Goal: Task Accomplishment & Management: Use online tool/utility

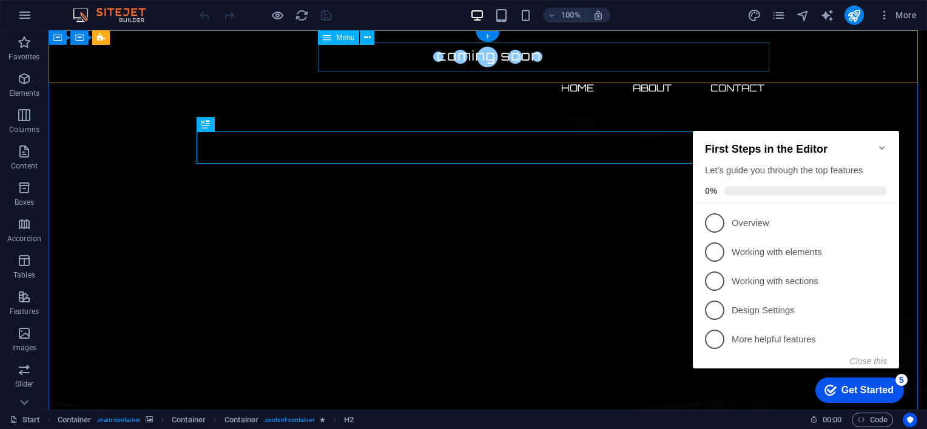
click at [735, 73] on nav "Home About Contact" at bounding box center [487, 87] width 573 height 29
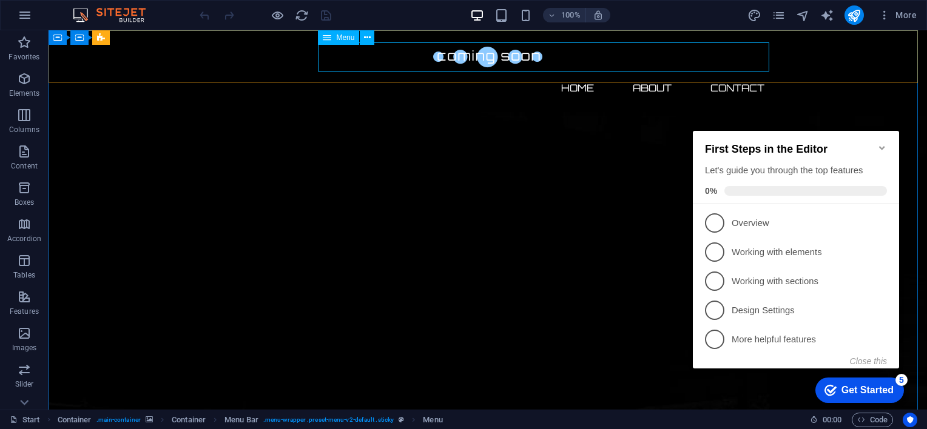
click at [337, 36] on span "Menu" at bounding box center [345, 37] width 18 height 7
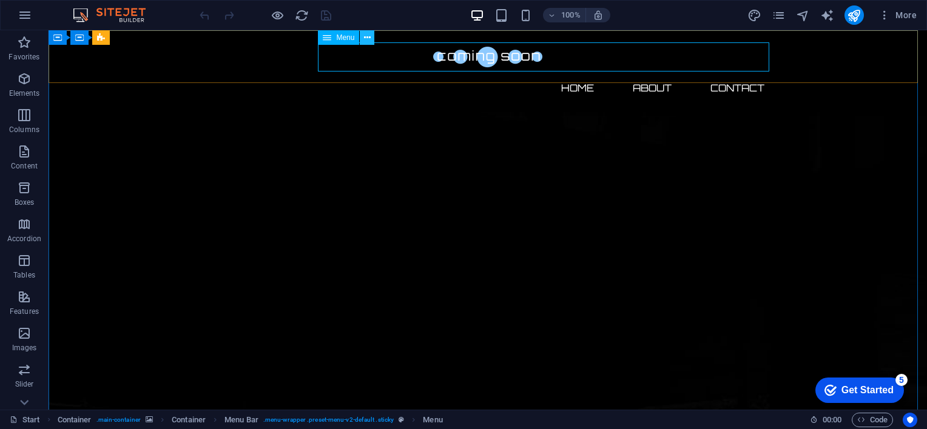
click at [372, 38] on button at bounding box center [367, 37] width 15 height 15
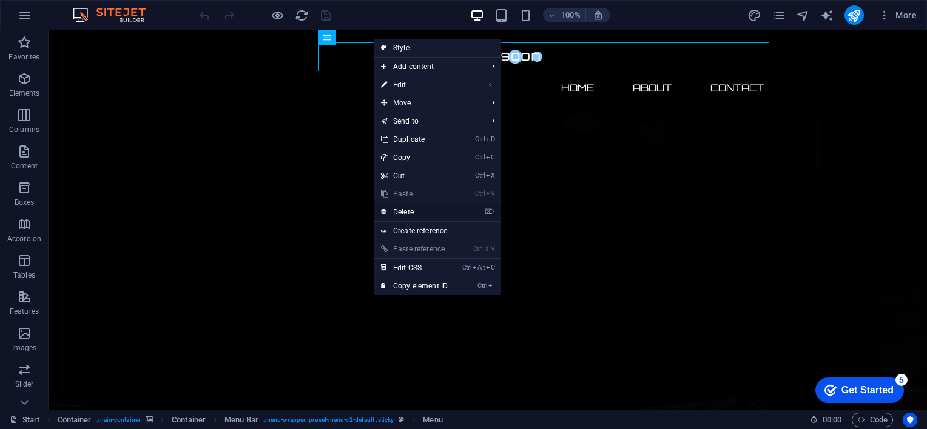
click at [416, 209] on link "⌦ Delete" at bounding box center [414, 212] width 81 height 18
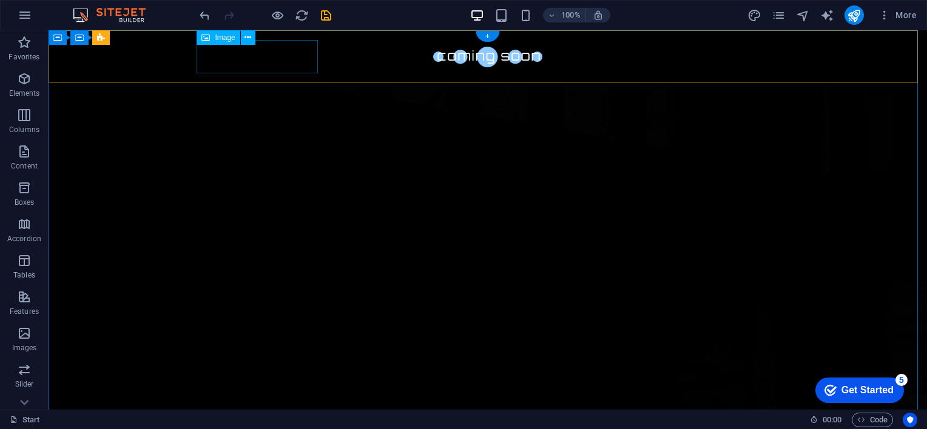
click at [278, 55] on figure at bounding box center [487, 56] width 573 height 33
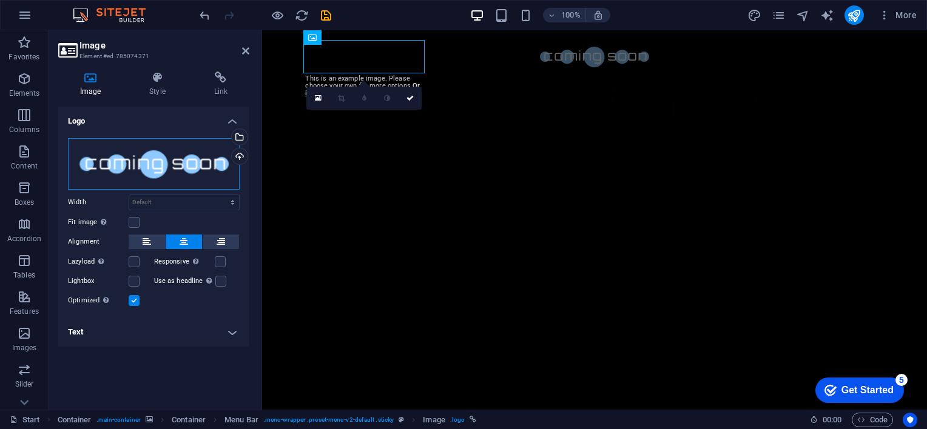
click at [205, 161] on div "Drag files here, click to choose files or select files from Files or our free s…" at bounding box center [154, 164] width 172 height 52
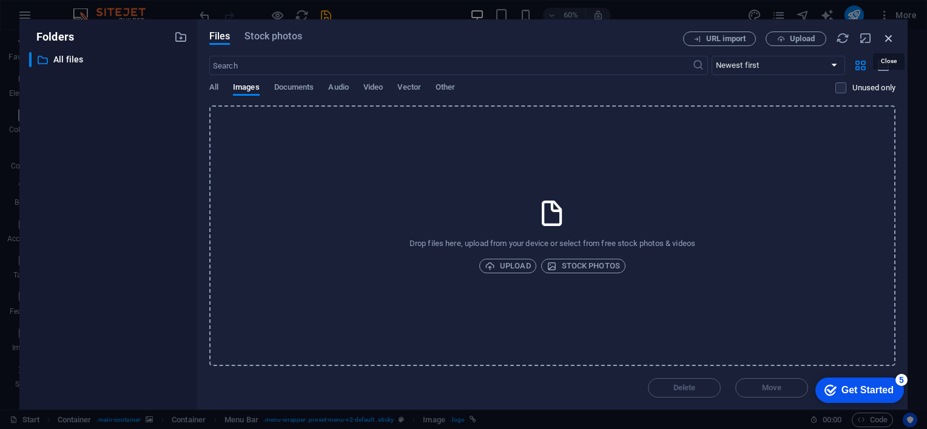
click at [886, 38] on icon "button" at bounding box center [888, 38] width 13 height 13
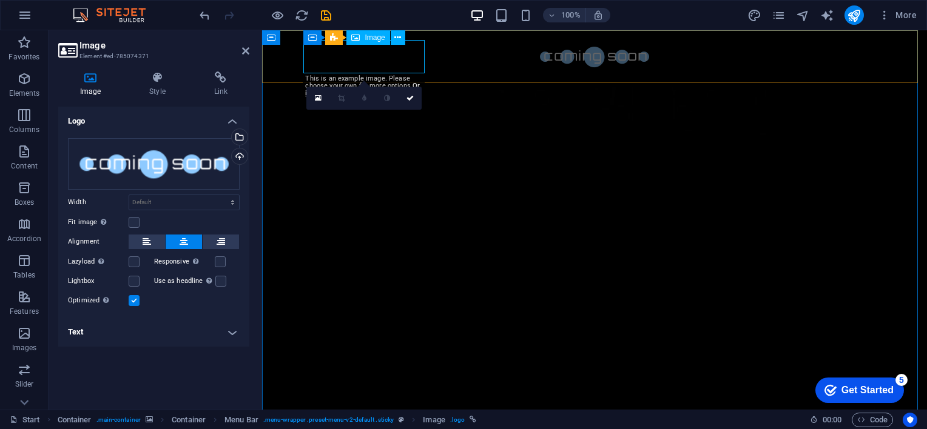
click at [397, 58] on figure at bounding box center [594, 56] width 573 height 33
click at [393, 38] on button at bounding box center [398, 37] width 15 height 15
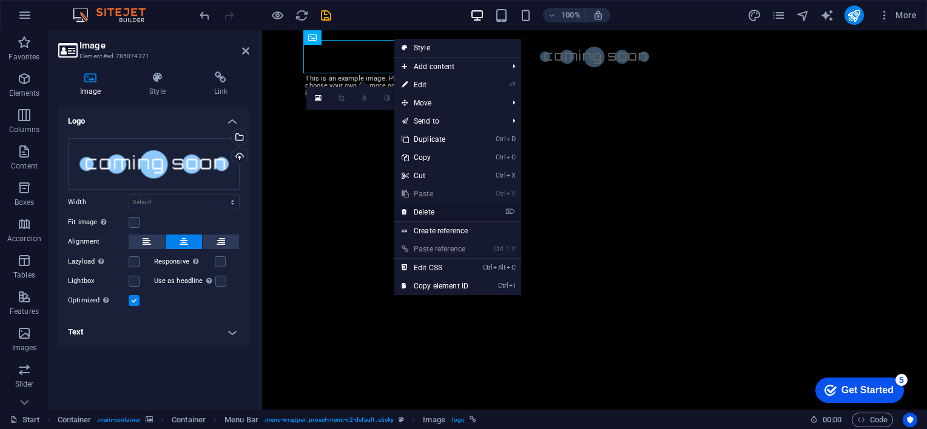
click at [430, 211] on link "⌦ Delete" at bounding box center [434, 212] width 81 height 18
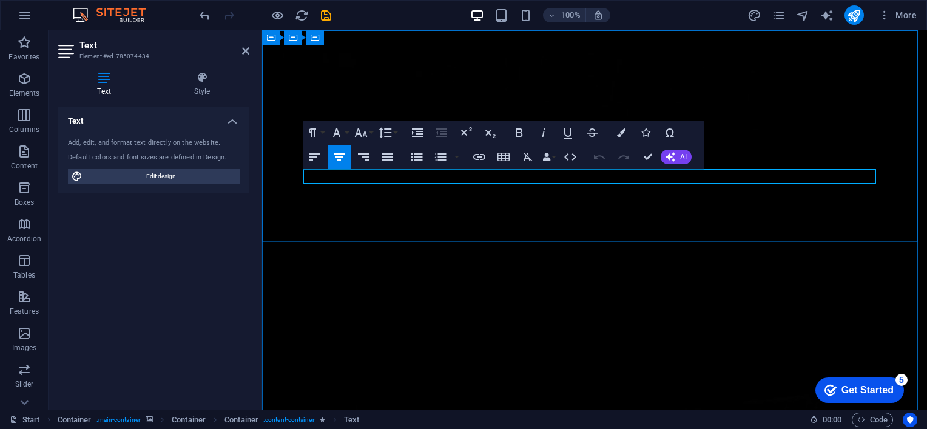
drag, startPoint x: 619, startPoint y: 177, endPoint x: 390, endPoint y: 177, distance: 228.7
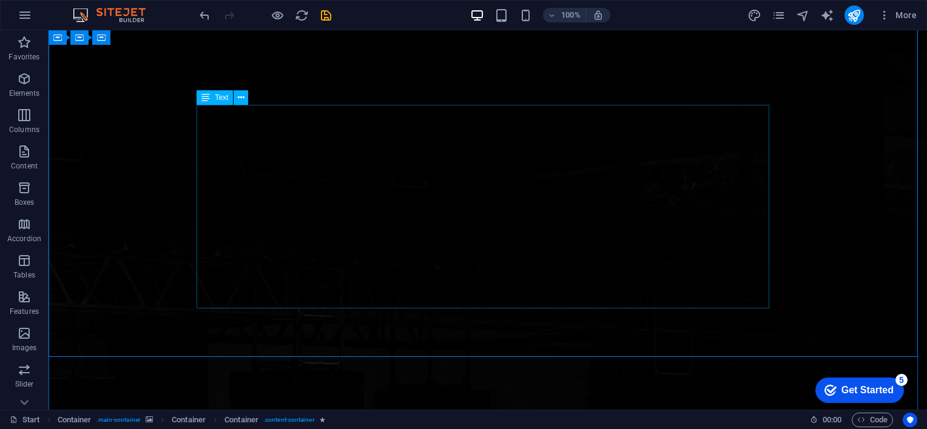
scroll to position [251, 0]
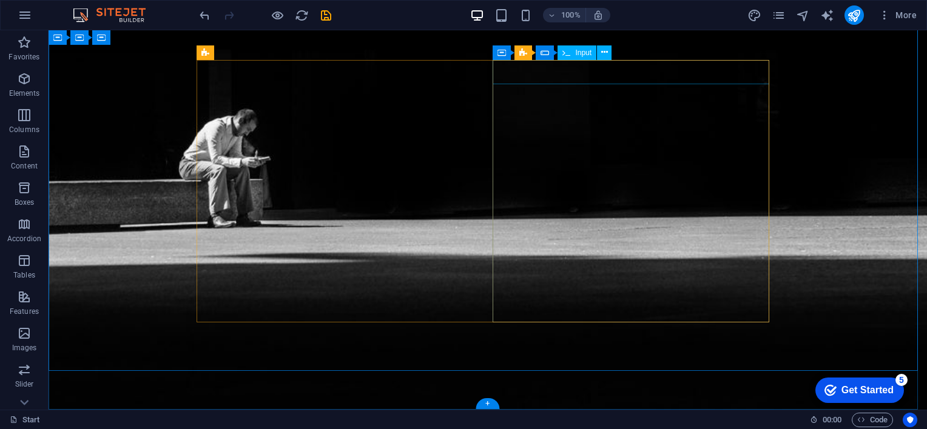
scroll to position [550, 0]
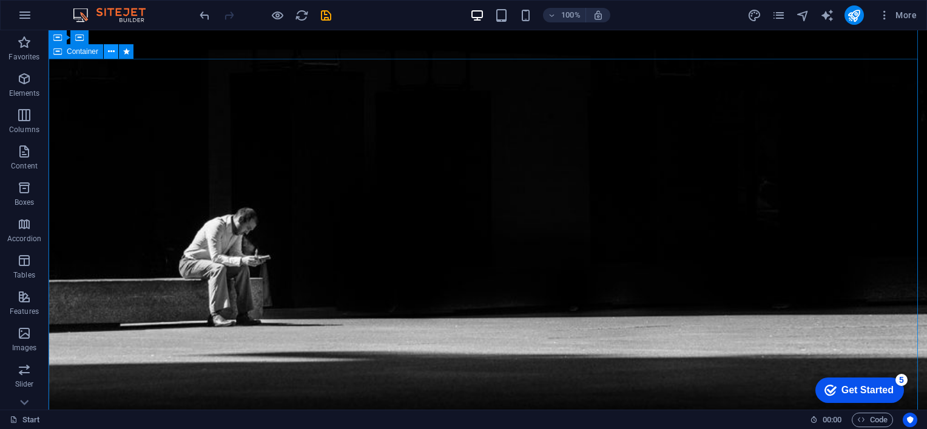
click at [113, 50] on icon at bounding box center [111, 51] width 7 height 13
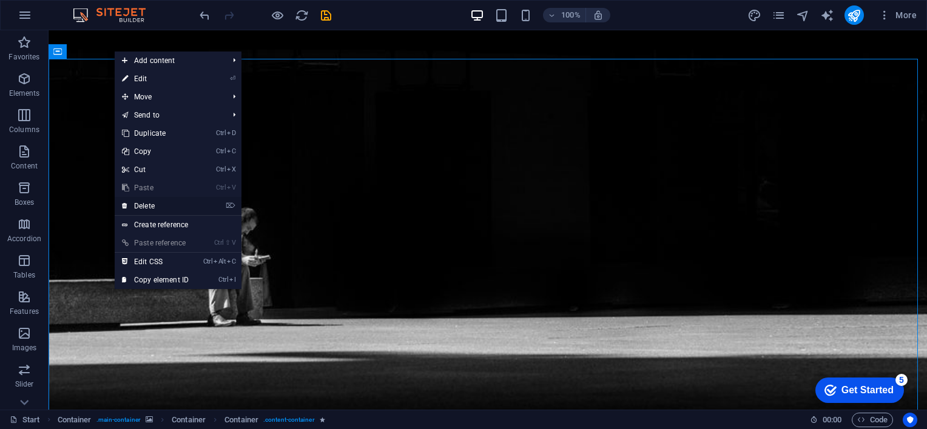
click at [153, 209] on link "⌦ Delete" at bounding box center [155, 206] width 81 height 18
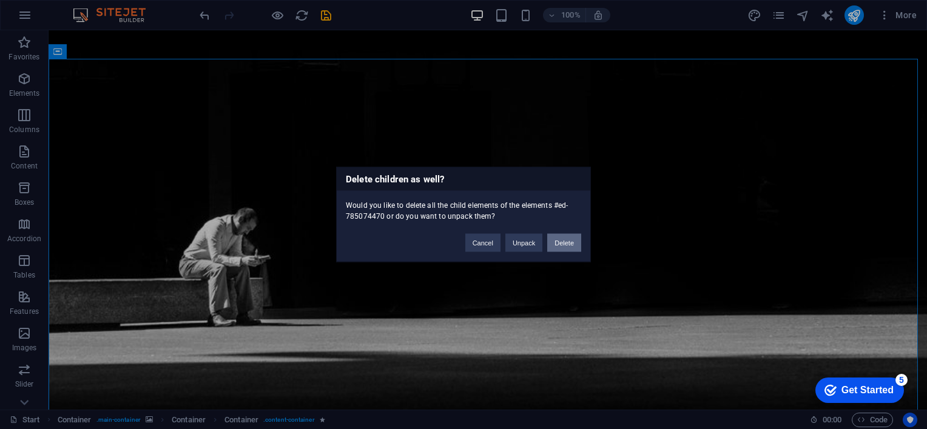
click at [554, 241] on button "Delete" at bounding box center [564, 243] width 34 height 18
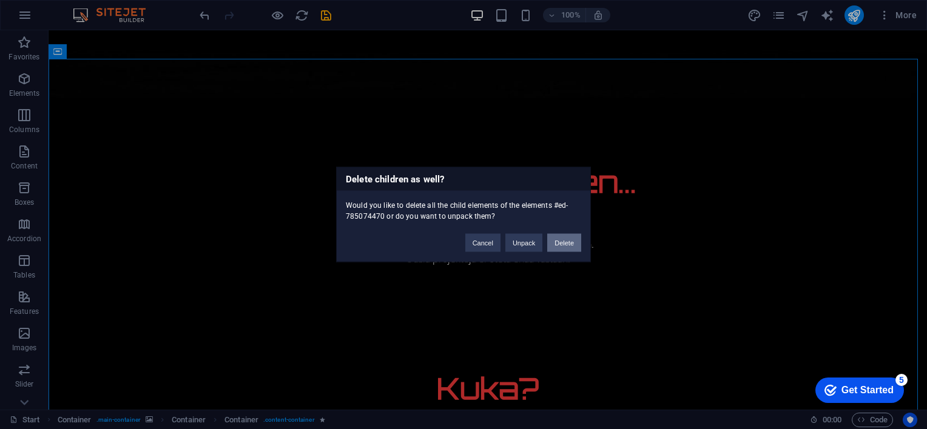
scroll to position [237, 0]
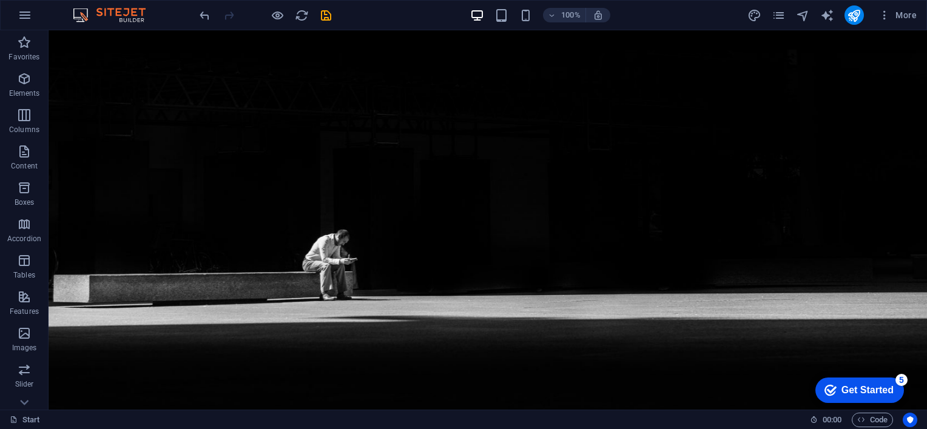
click at [875, 395] on div "Get Started" at bounding box center [867, 390] width 52 height 11
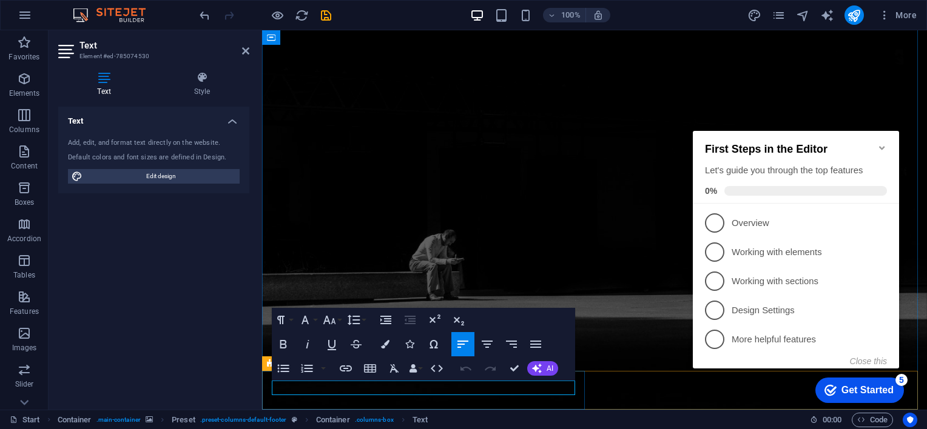
drag, startPoint x: 374, startPoint y: 389, endPoint x: 271, endPoint y: 391, distance: 103.1
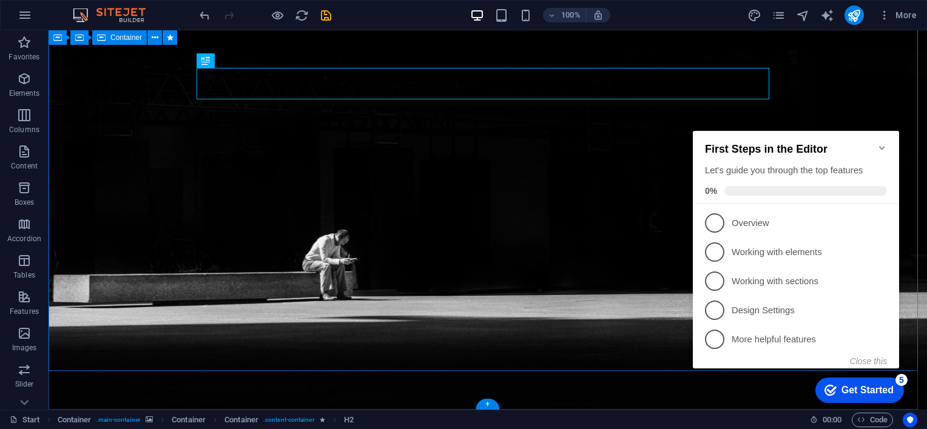
scroll to position [0, 0]
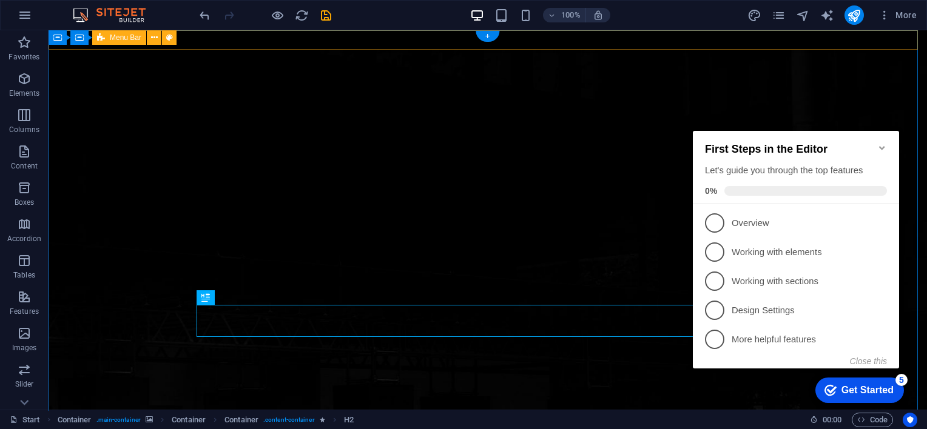
click at [227, 38] on div at bounding box center [488, 39] width 878 height 19
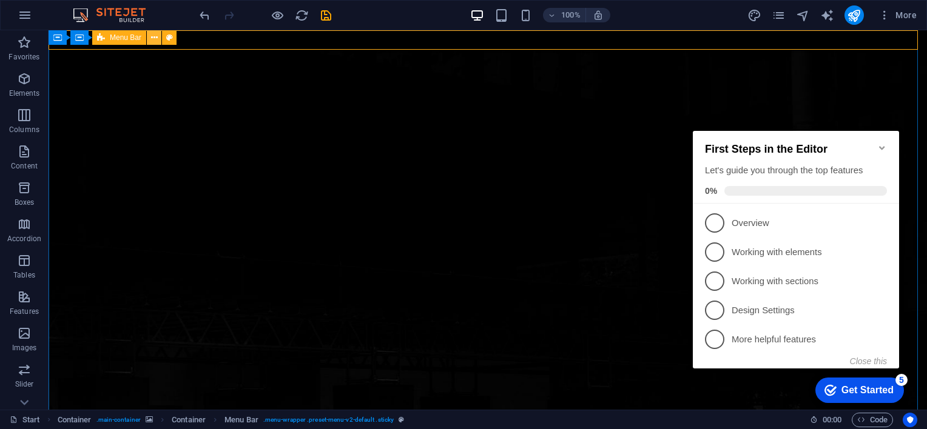
click at [156, 36] on icon at bounding box center [154, 38] width 7 height 13
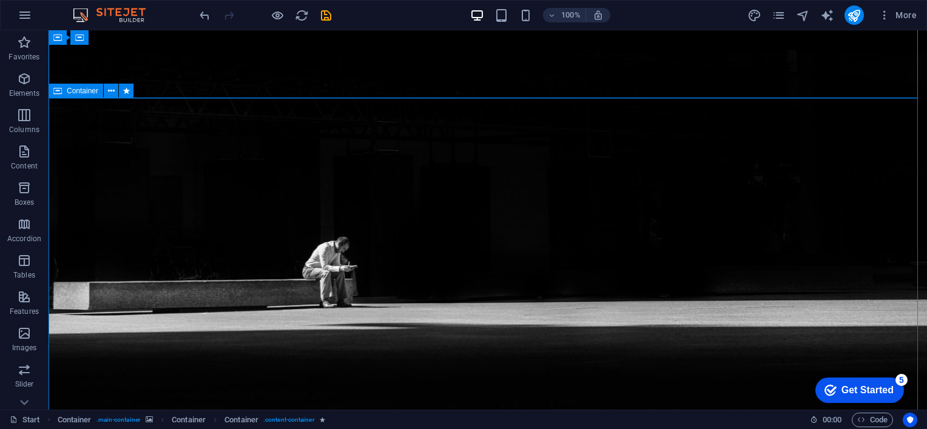
scroll to position [237, 0]
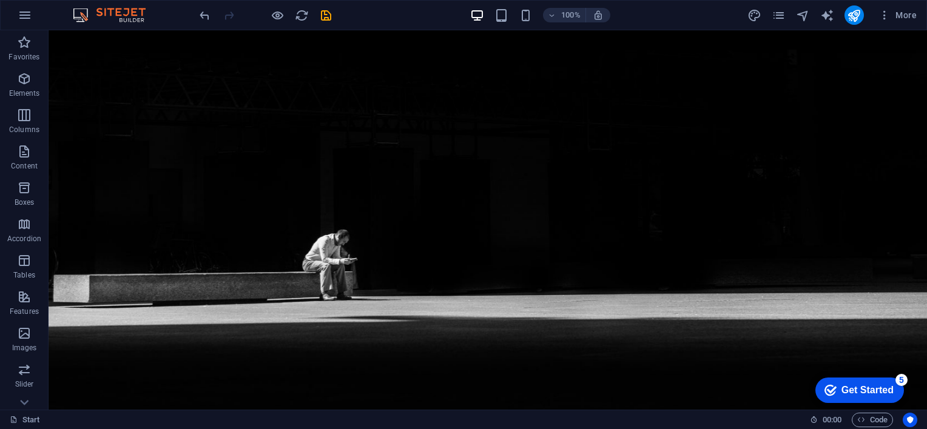
click div "checkmark Get Started 5 First Steps in the Editor Let's guide you through the t…"
click at [870, 391] on div "Get Started" at bounding box center [867, 390] width 52 height 11
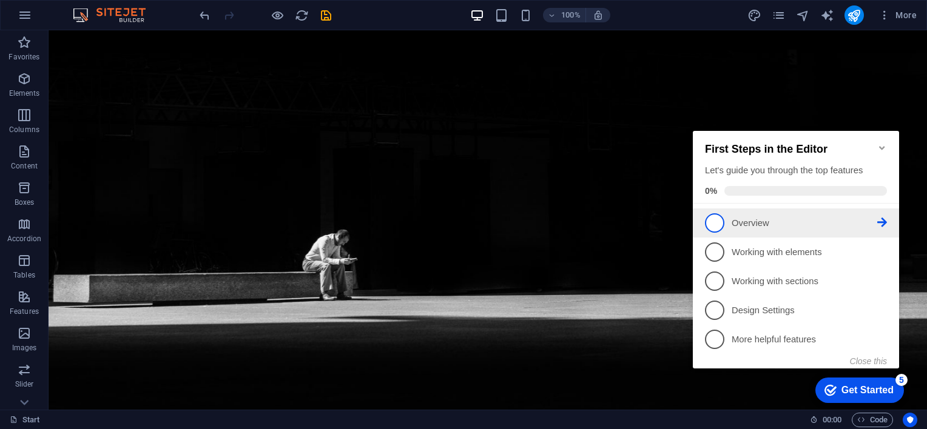
click at [720, 223] on span "1" at bounding box center [714, 223] width 19 height 19
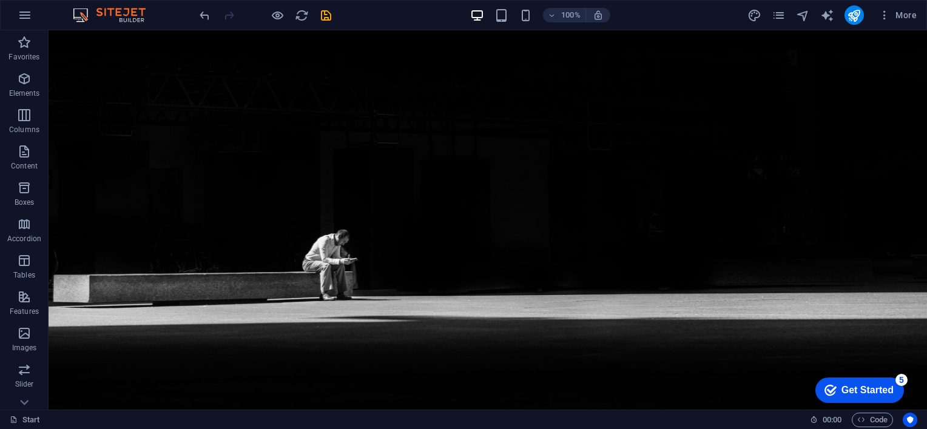
scroll to position [0, 0]
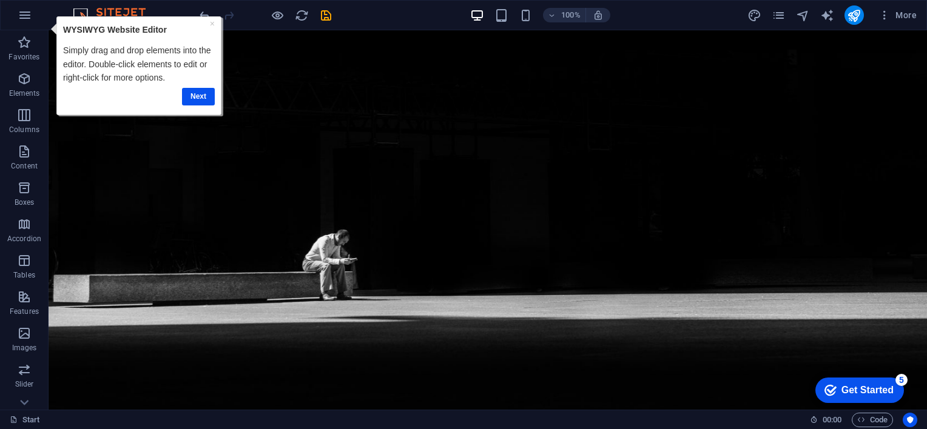
click at [852, 385] on div "Get Started" at bounding box center [867, 390] width 52 height 11
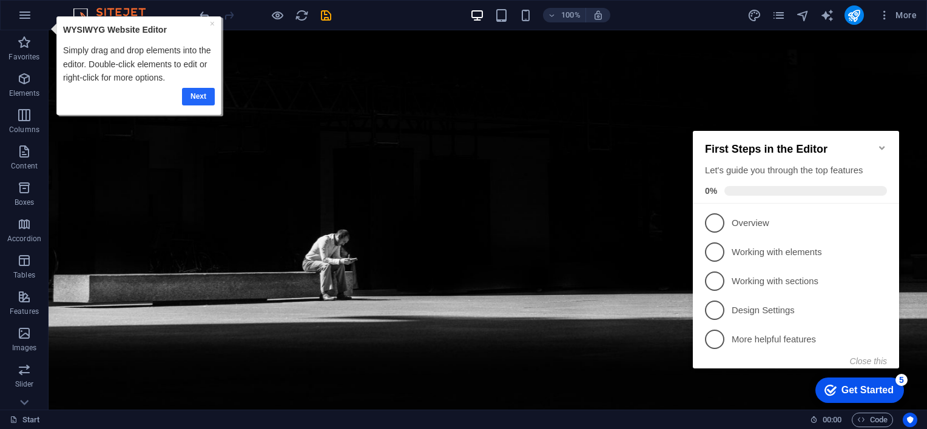
click at [200, 96] on link "Next" at bounding box center [198, 96] width 33 height 18
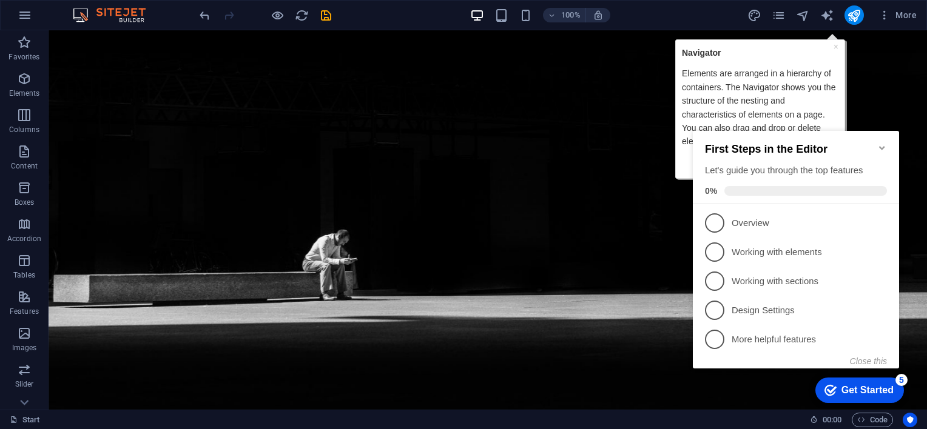
click at [882, 144] on icon "Minimize checklist" at bounding box center [882, 148] width 10 height 10
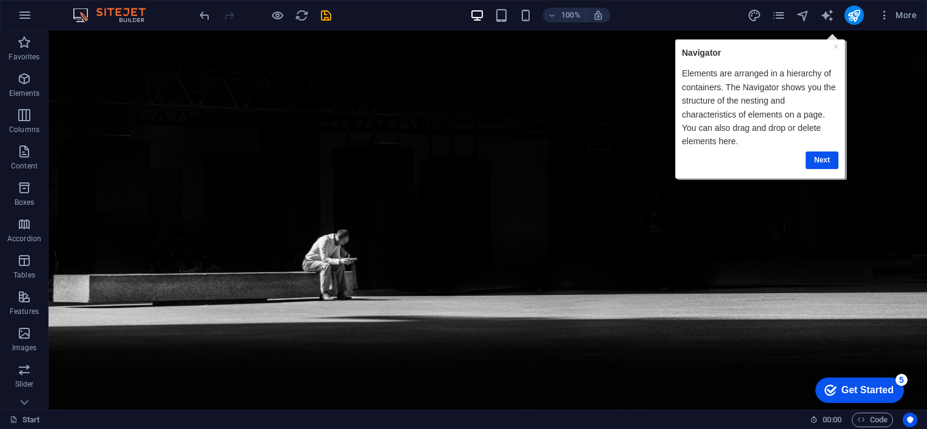
click at [821, 158] on link "Next" at bounding box center [821, 160] width 33 height 18
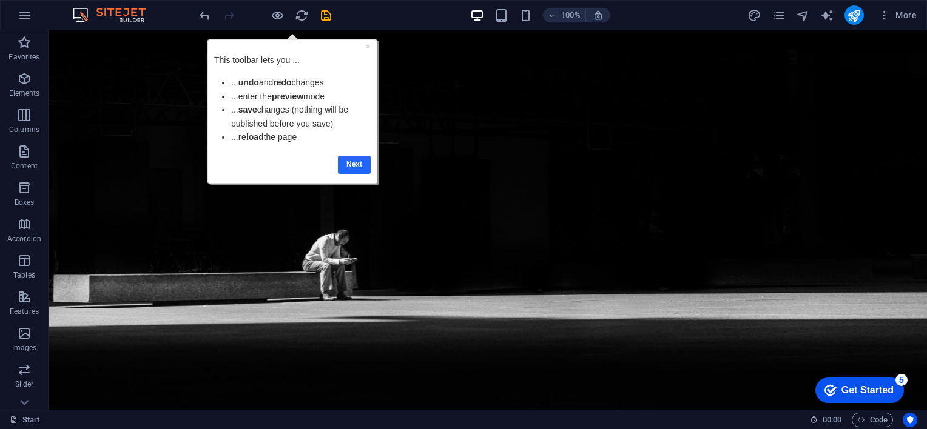
click at [357, 164] on link "Next" at bounding box center [354, 164] width 33 height 18
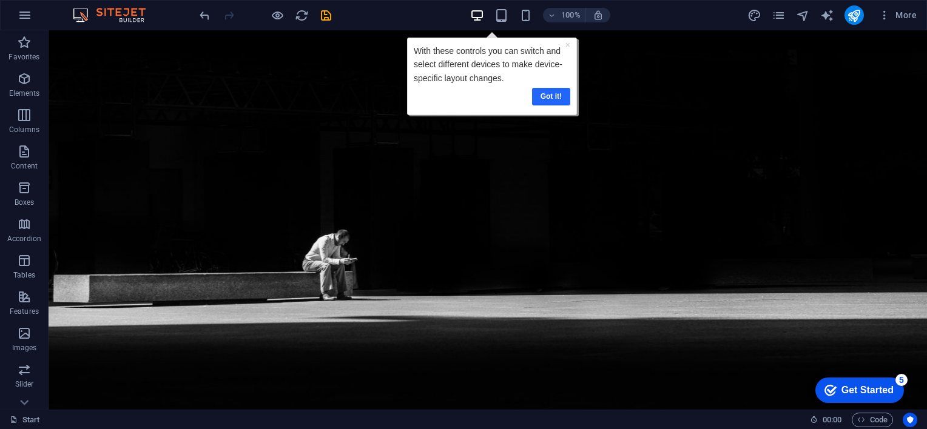
click at [553, 98] on link "Got it!" at bounding box center [550, 96] width 38 height 18
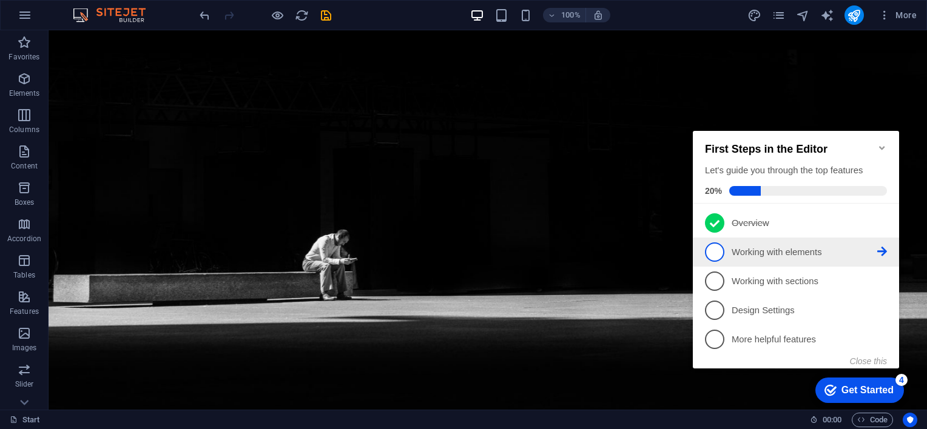
click at [724, 255] on link "2 Working with elements - incomplete" at bounding box center [796, 252] width 182 height 19
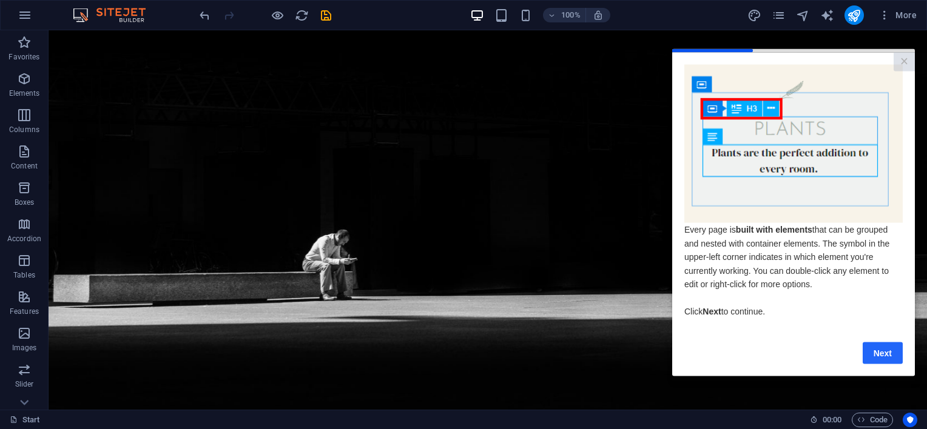
click at [882, 359] on link "Next" at bounding box center [883, 353] width 40 height 22
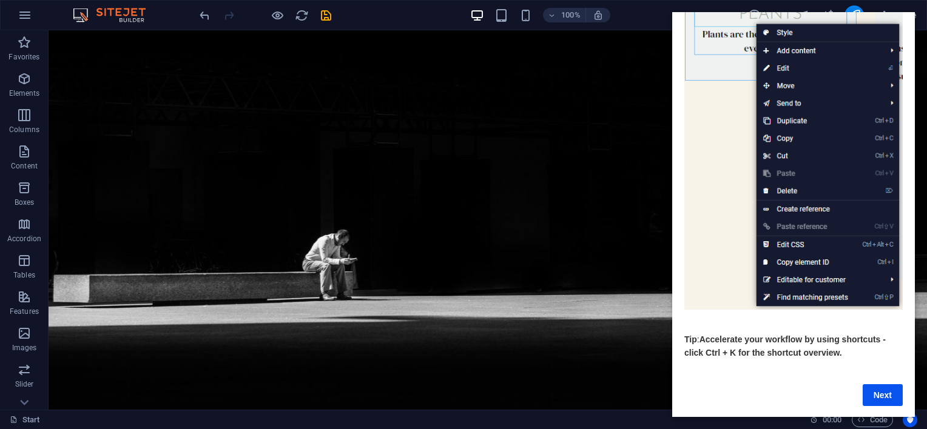
scroll to position [108, 0]
click at [880, 393] on link "Next" at bounding box center [883, 394] width 40 height 22
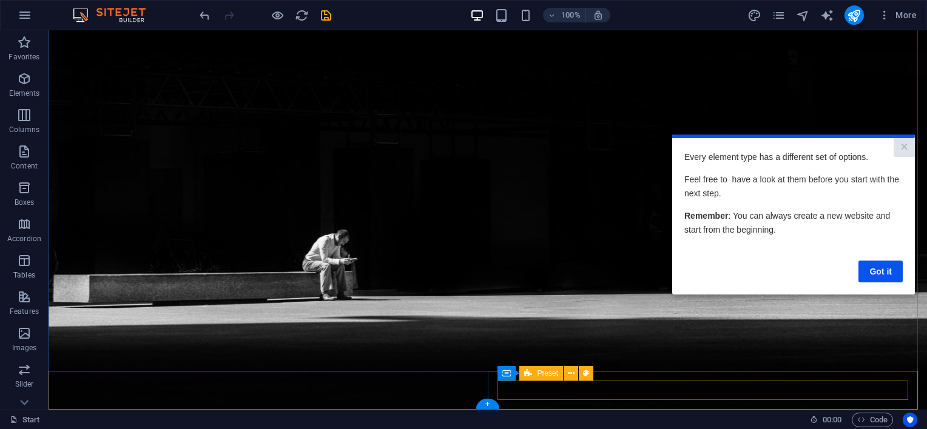
scroll to position [0, 0]
click at [881, 273] on link "Got it" at bounding box center [880, 272] width 44 height 22
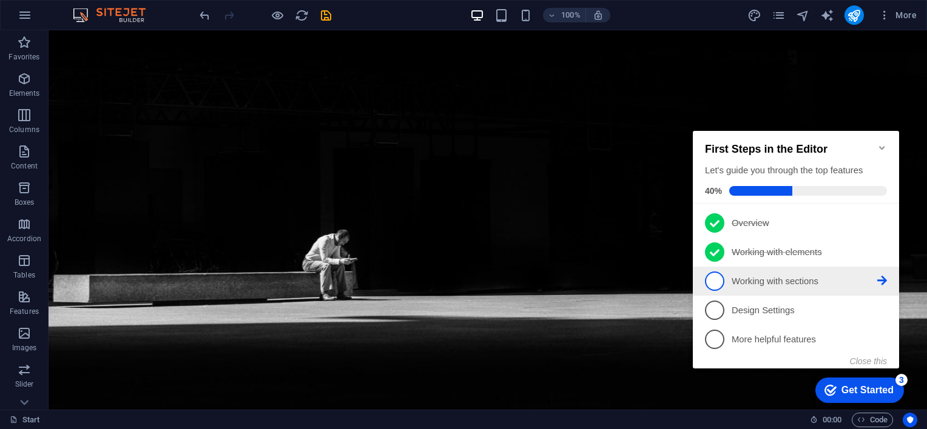
click at [806, 284] on p "Working with sections - incomplete" at bounding box center [805, 281] width 146 height 13
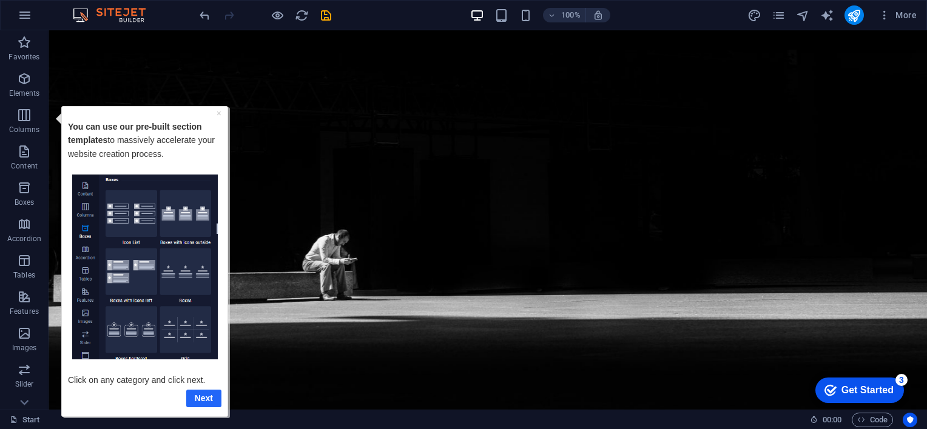
click at [206, 402] on link "Next" at bounding box center [203, 398] width 35 height 18
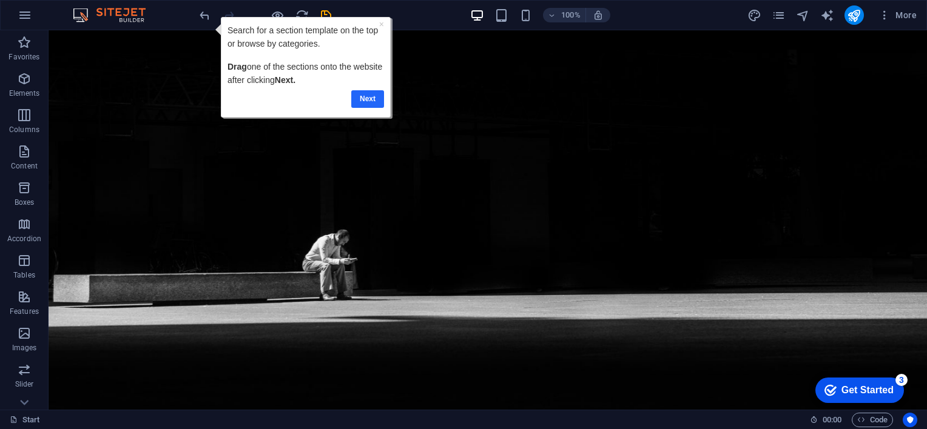
click at [367, 96] on link "Next" at bounding box center [367, 99] width 33 height 18
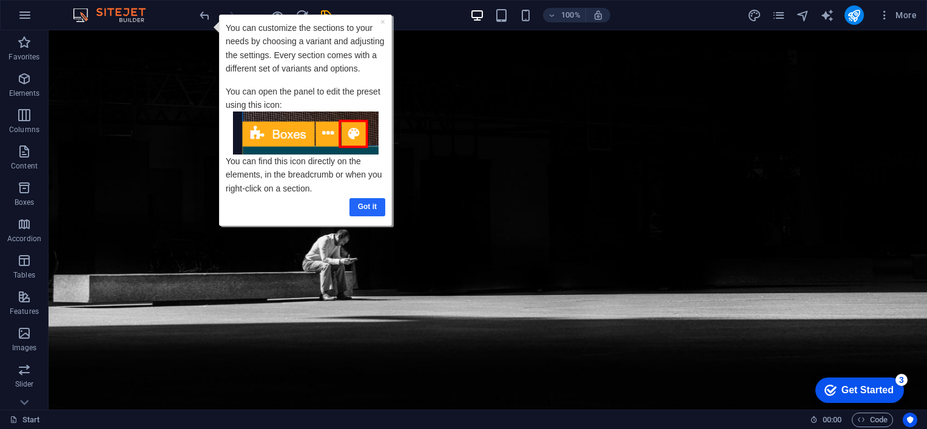
click at [368, 204] on link "Got it" at bounding box center [367, 207] width 36 height 18
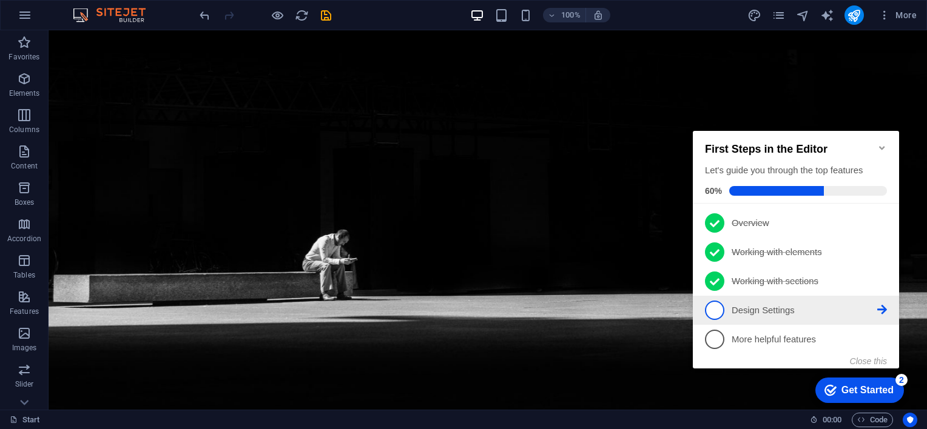
click at [784, 308] on p "Design Settings - incomplete" at bounding box center [805, 311] width 146 height 13
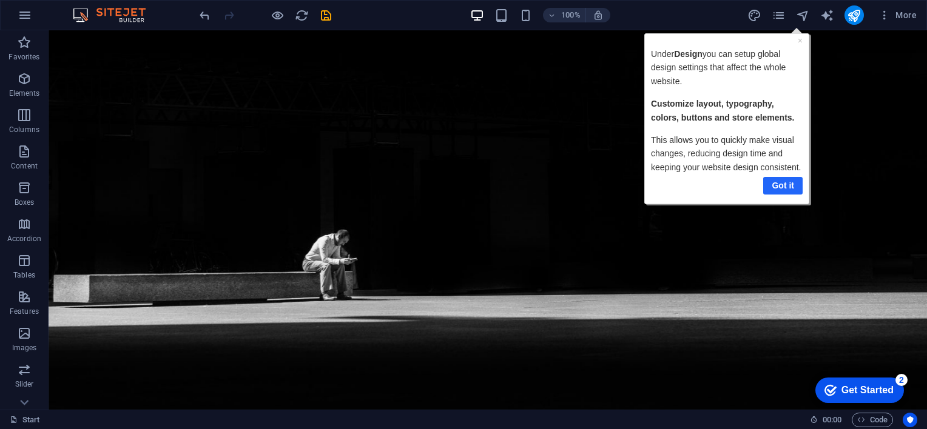
click at [776, 188] on link "Got it" at bounding box center [782, 186] width 39 height 18
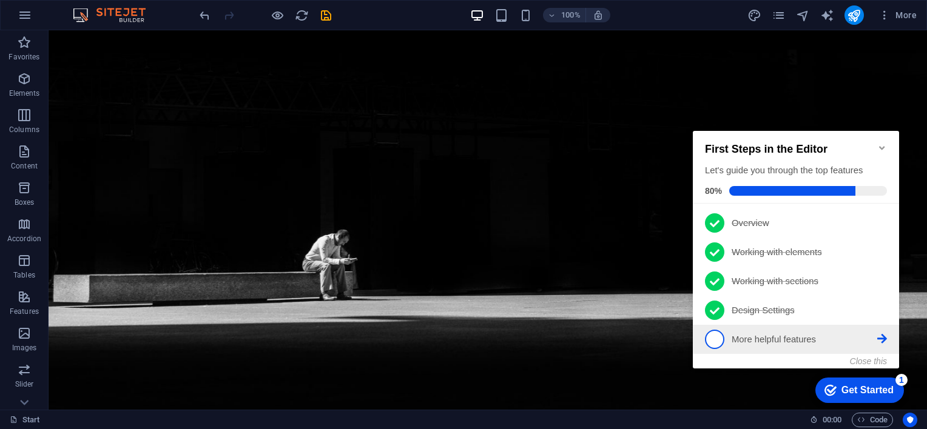
click at [783, 336] on p "More helpful features - incomplete" at bounding box center [805, 340] width 146 height 13
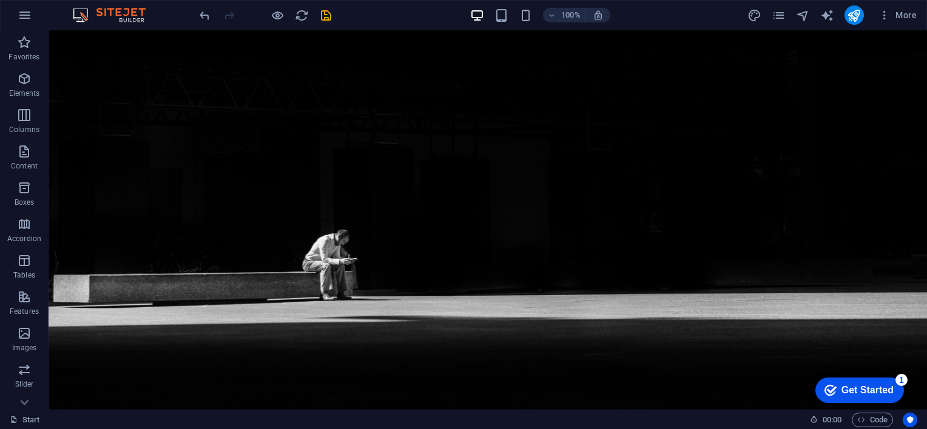
click at [872, 392] on div "Get Started" at bounding box center [867, 390] width 52 height 11
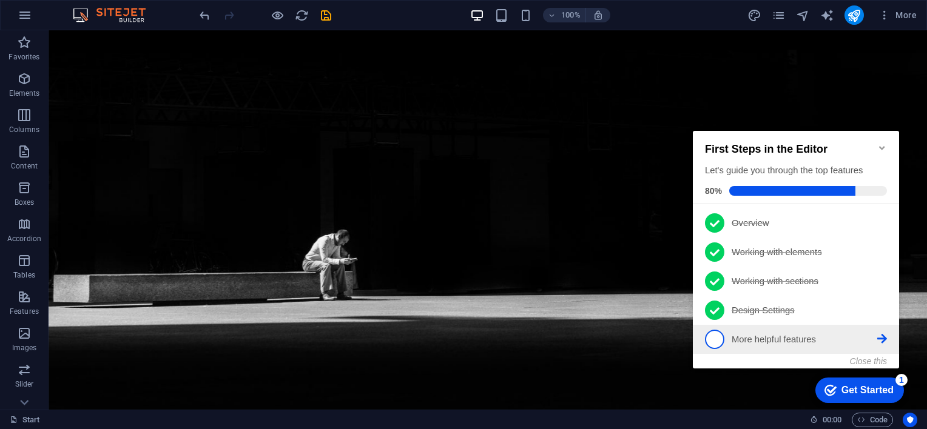
click at [764, 338] on p "More helpful features - incomplete" at bounding box center [805, 340] width 146 height 13
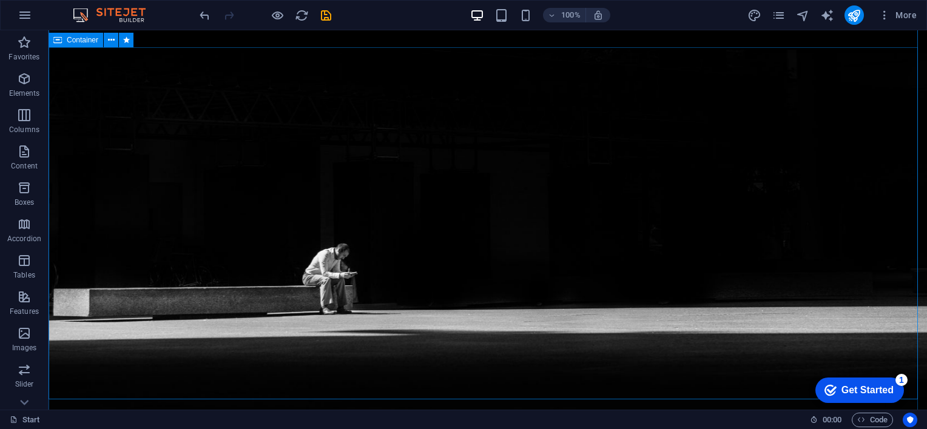
scroll to position [237, 0]
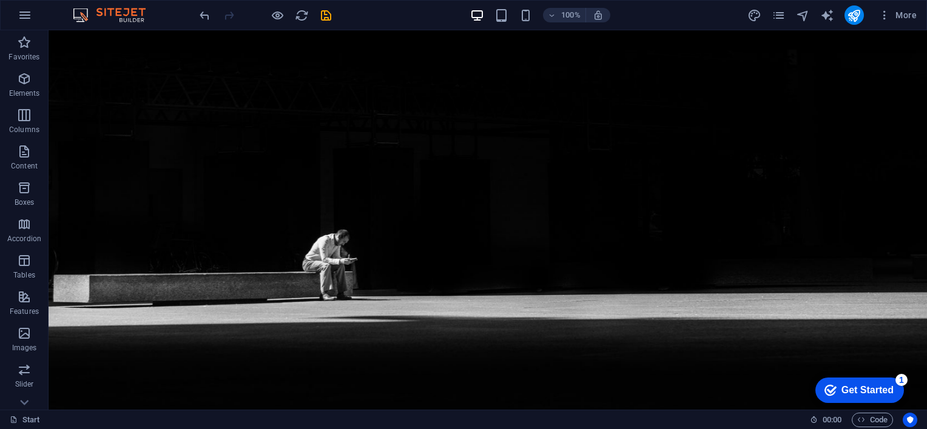
click at [875, 389] on div "Get Started" at bounding box center [867, 390] width 52 height 11
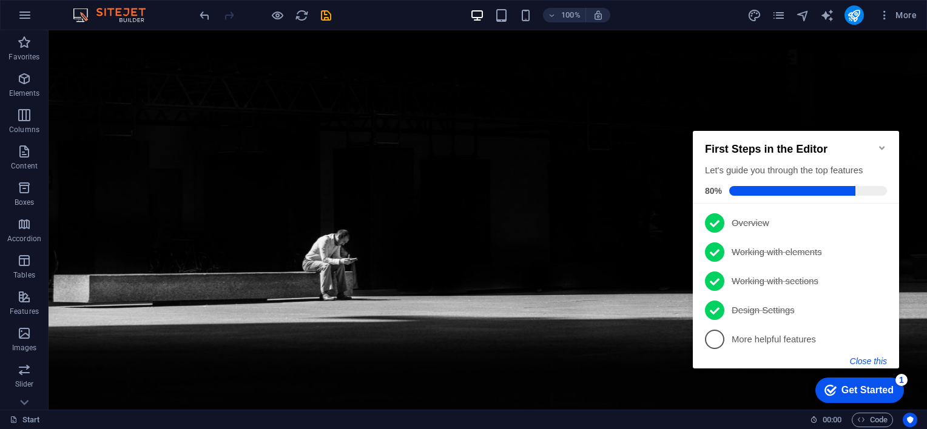
click at [877, 362] on button "Close this" at bounding box center [868, 362] width 37 height 10
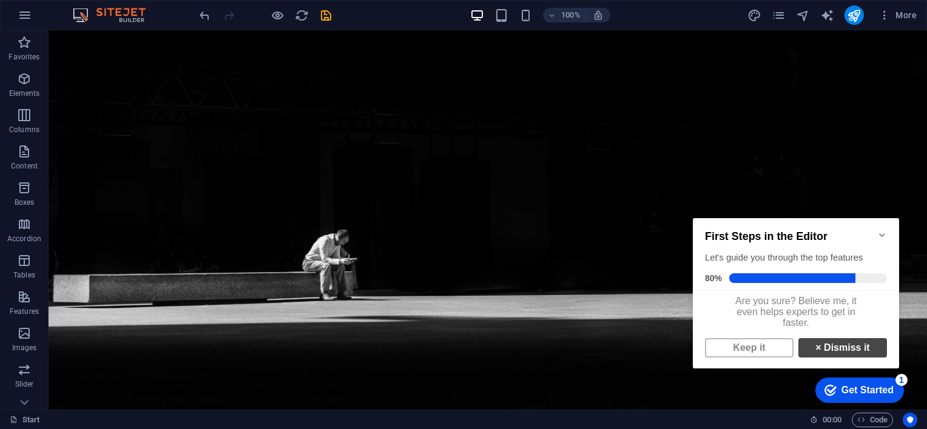
click at [798, 349] on link "× Dismiss it" at bounding box center [842, 347] width 89 height 19
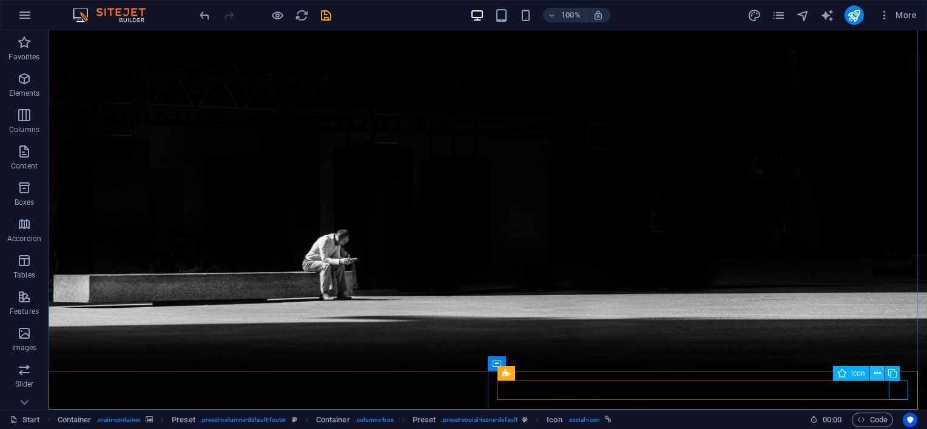
click at [881, 371] on button at bounding box center [877, 373] width 15 height 15
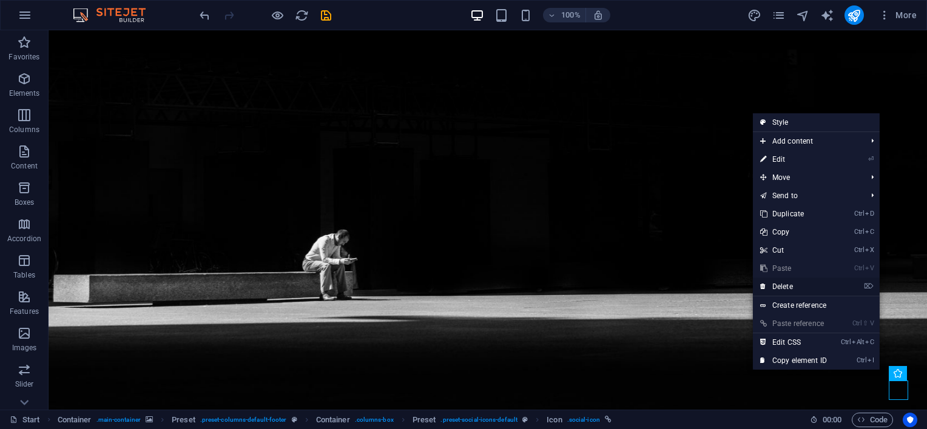
click at [812, 286] on link "⌦ Delete" at bounding box center [793, 287] width 81 height 18
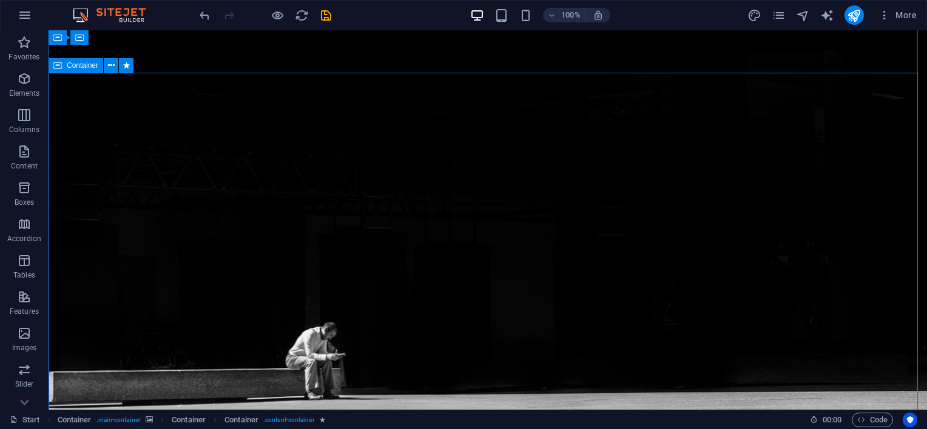
scroll to position [184, 0]
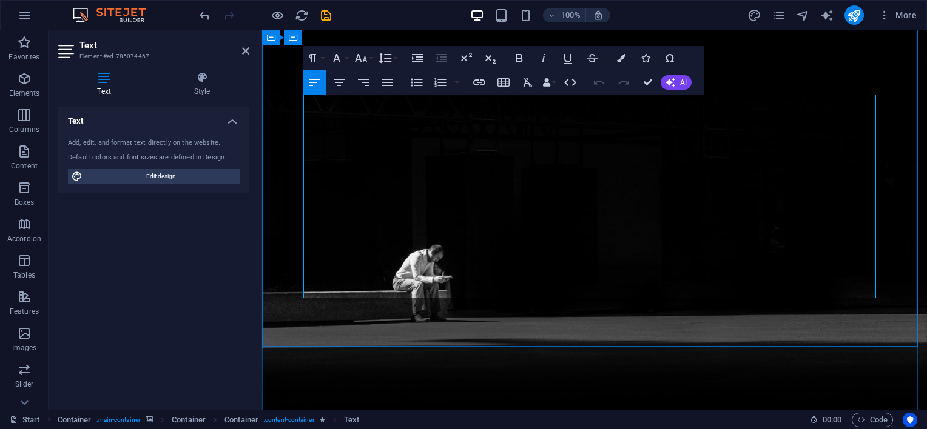
scroll to position [262, 0]
drag, startPoint x: 400, startPoint y: 277, endPoint x: 305, endPoint y: 96, distance: 204.6
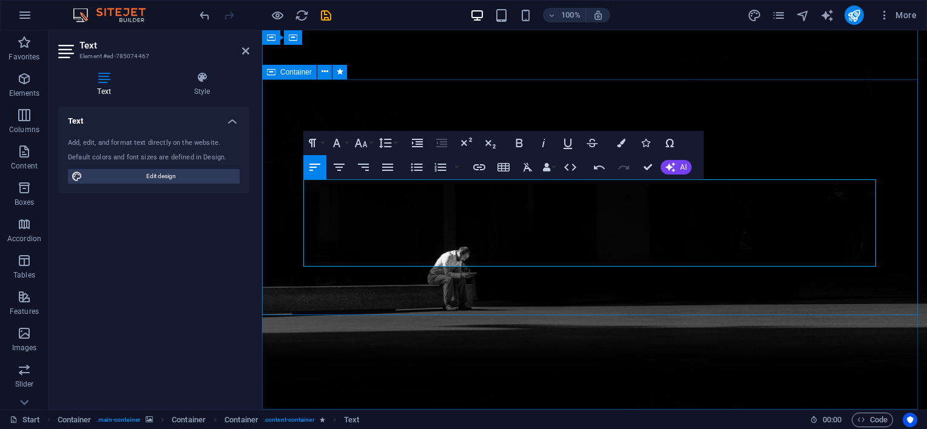
scroll to position [192, 0]
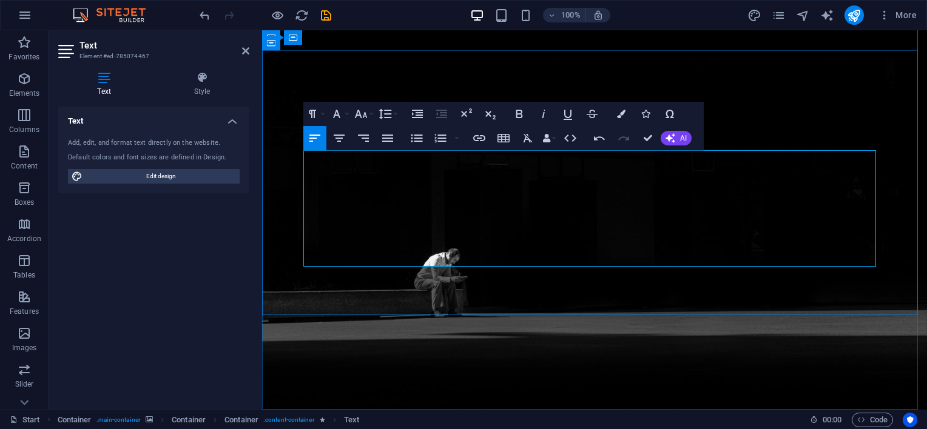
scroll to position [221, 0]
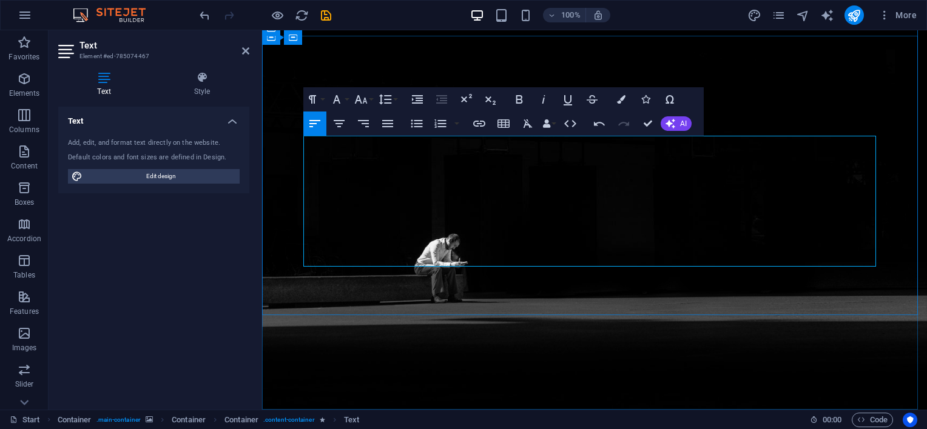
drag, startPoint x: 400, startPoint y: 256, endPoint x: 294, endPoint y: 143, distance: 155.8
click at [335, 126] on icon "button" at bounding box center [339, 123] width 15 height 15
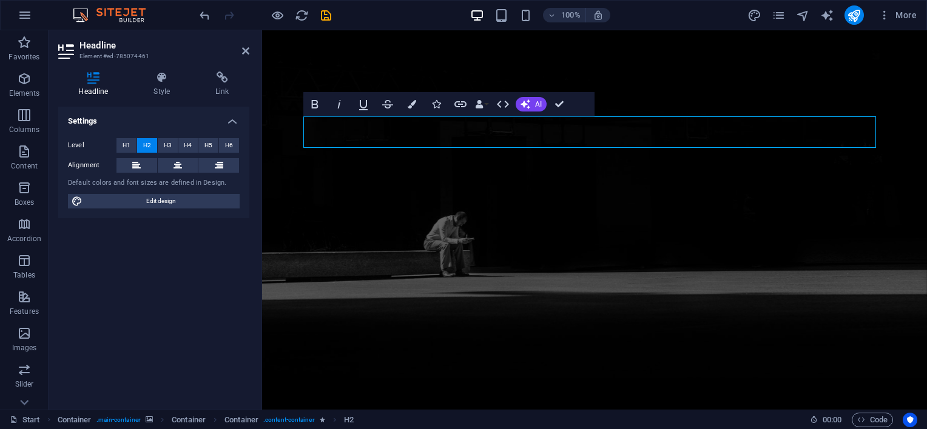
scroll to position [189, 0]
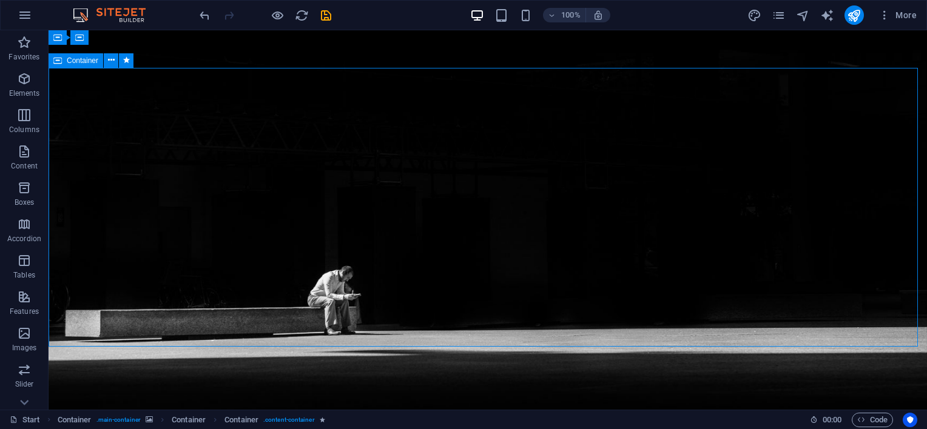
click at [827, 420] on span "00 : 00" at bounding box center [832, 420] width 19 height 15
click at [328, 15] on icon "save" at bounding box center [326, 15] width 14 height 14
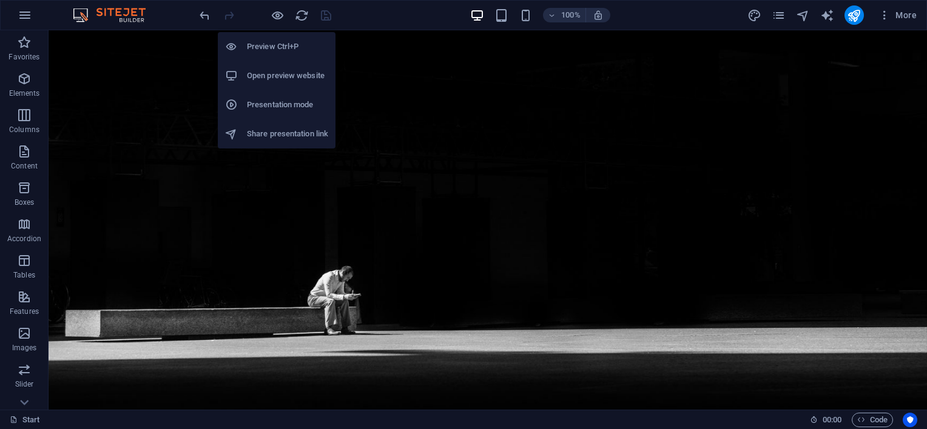
click at [286, 78] on h6 "Open preview website" at bounding box center [287, 76] width 81 height 15
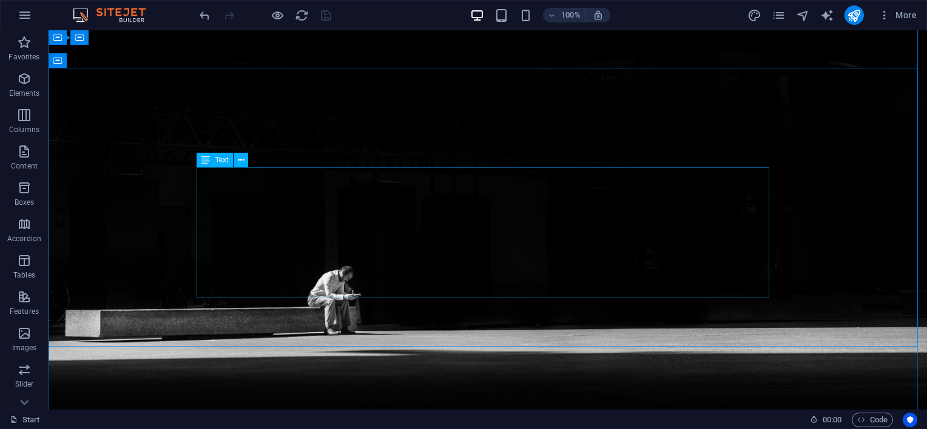
scroll to position [0, 0]
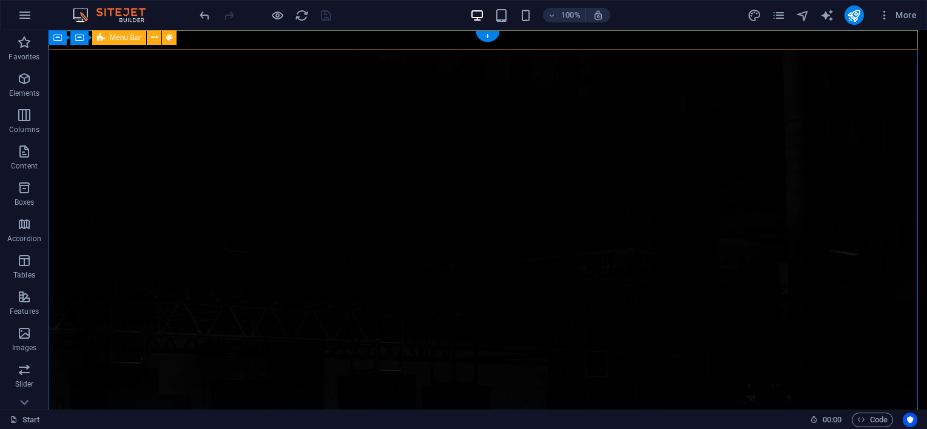
click at [192, 37] on div at bounding box center [488, 39] width 878 height 19
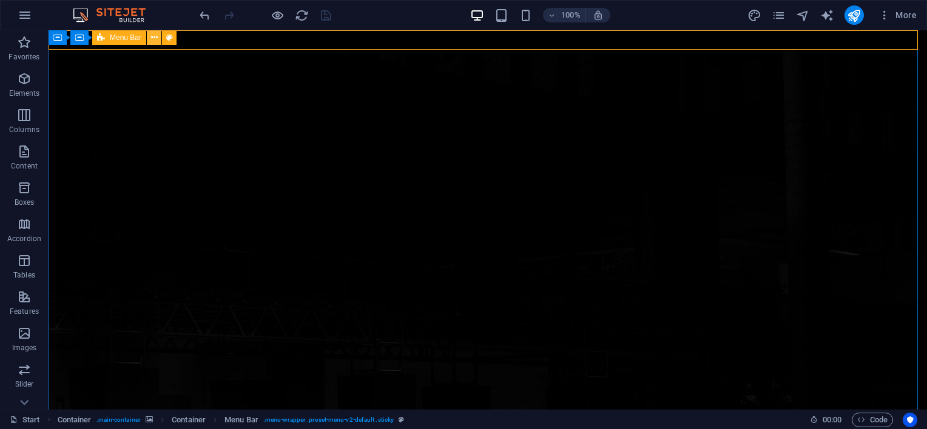
click at [155, 39] on icon at bounding box center [154, 38] width 7 height 13
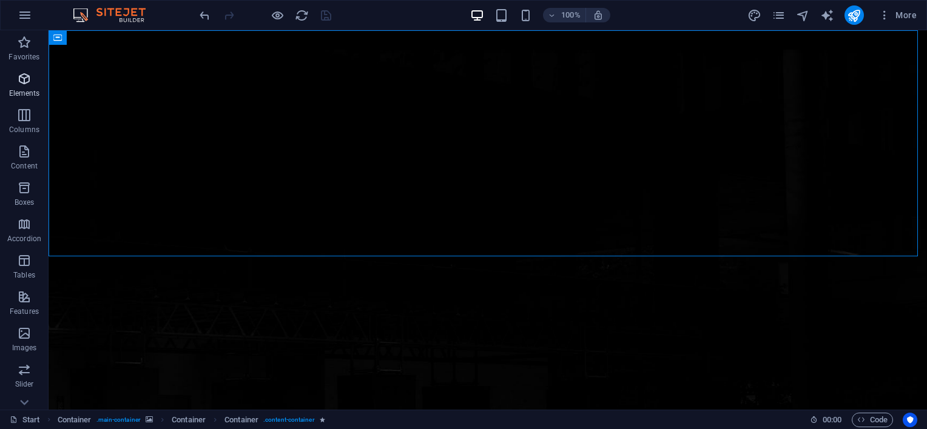
click at [20, 84] on icon "button" at bounding box center [24, 79] width 15 height 15
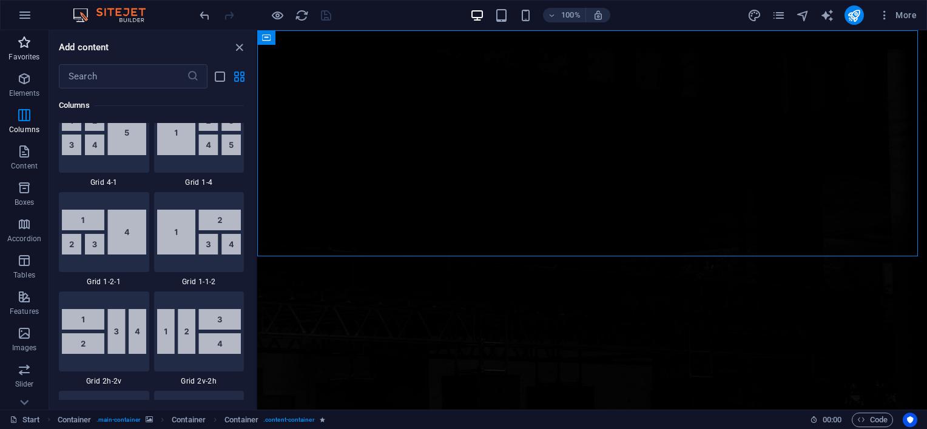
click at [21, 40] on icon "button" at bounding box center [24, 42] width 15 height 15
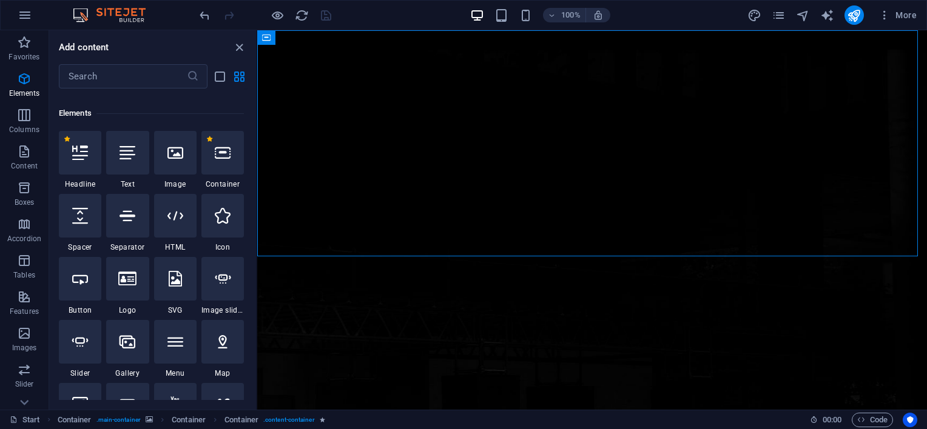
scroll to position [124, 0]
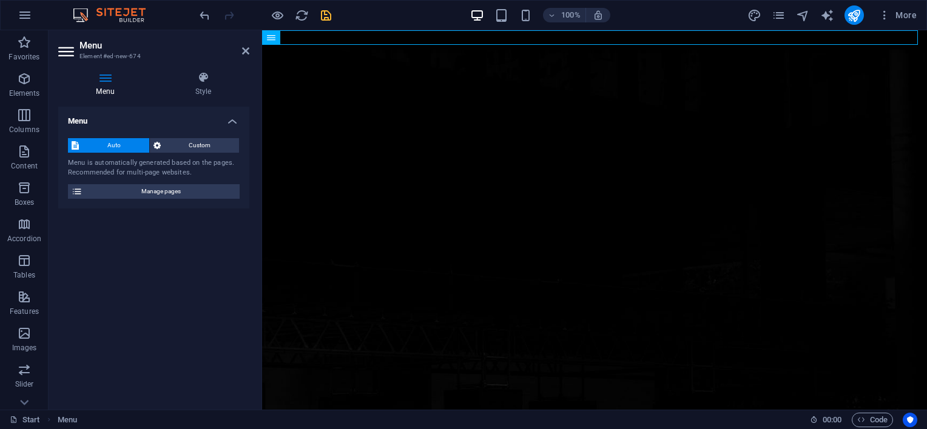
click at [119, 146] on span "Auto" at bounding box center [113, 145] width 63 height 15
click at [143, 189] on span "Manage pages" at bounding box center [161, 191] width 150 height 15
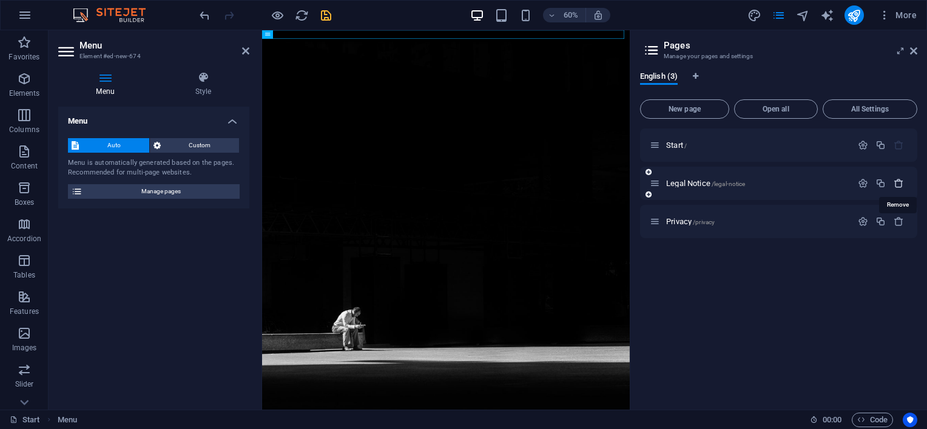
click at [898, 187] on icon "button" at bounding box center [899, 183] width 10 height 10
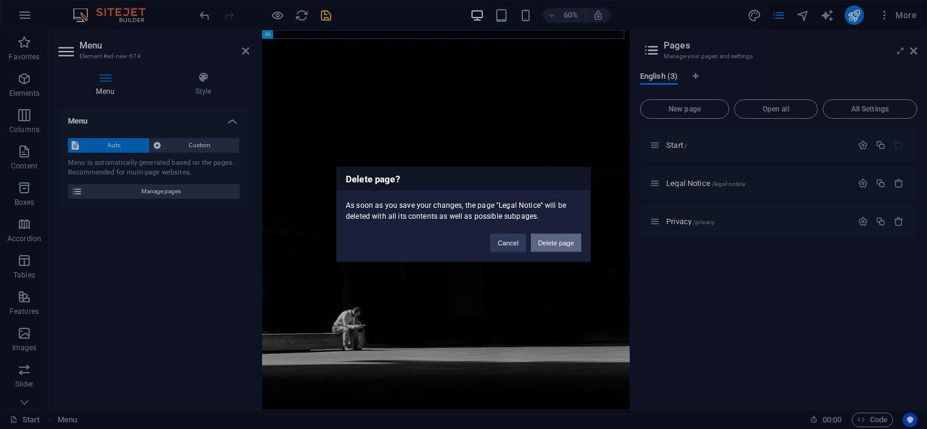
click at [556, 246] on button "Delete page" at bounding box center [556, 243] width 50 height 18
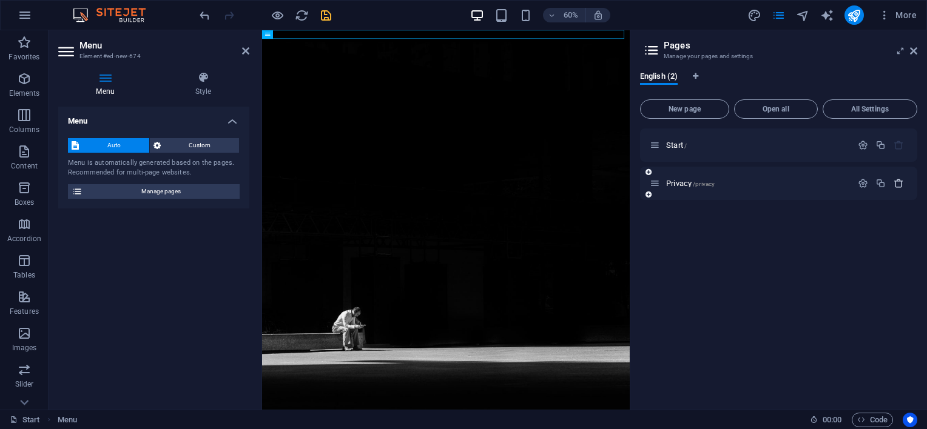
click at [903, 183] on icon "button" at bounding box center [899, 183] width 10 height 10
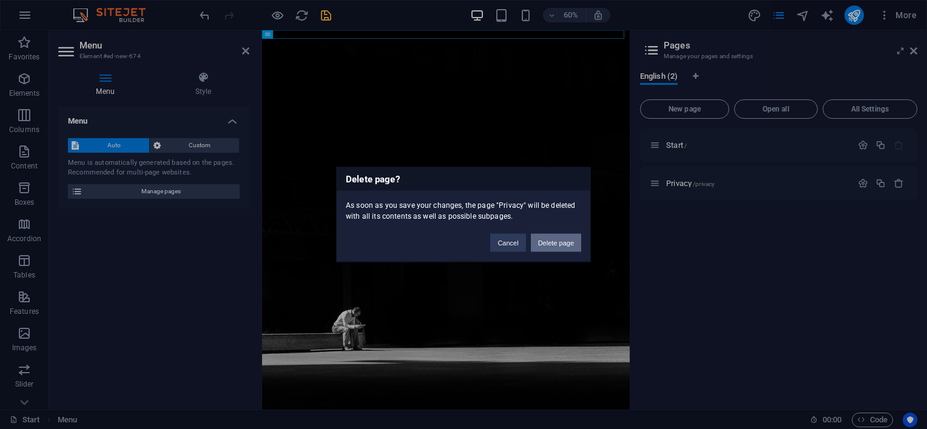
click at [554, 244] on button "Delete page" at bounding box center [556, 243] width 50 height 18
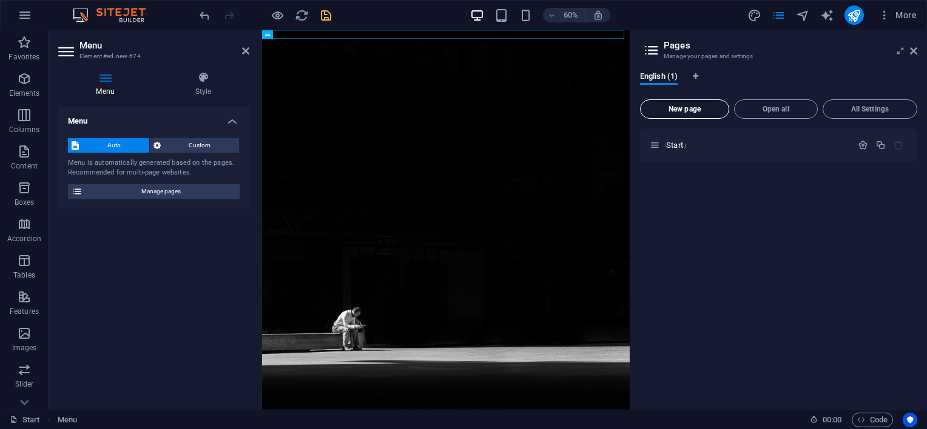
click at [694, 107] on span "New page" at bounding box center [684, 109] width 78 height 7
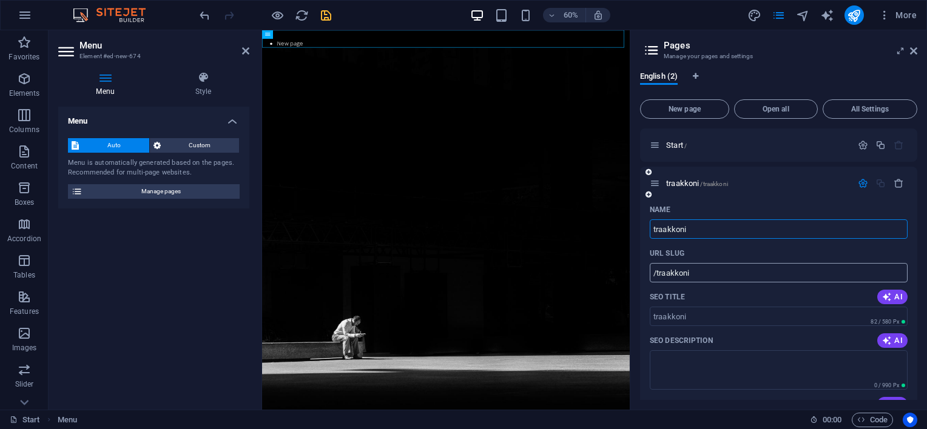
type input "traakkoni"
type input "/traakkoni"
click at [655, 226] on input "traakkoni" at bounding box center [779, 229] width 258 height 19
type input "Traakkoni"
type input "/raakkoni"
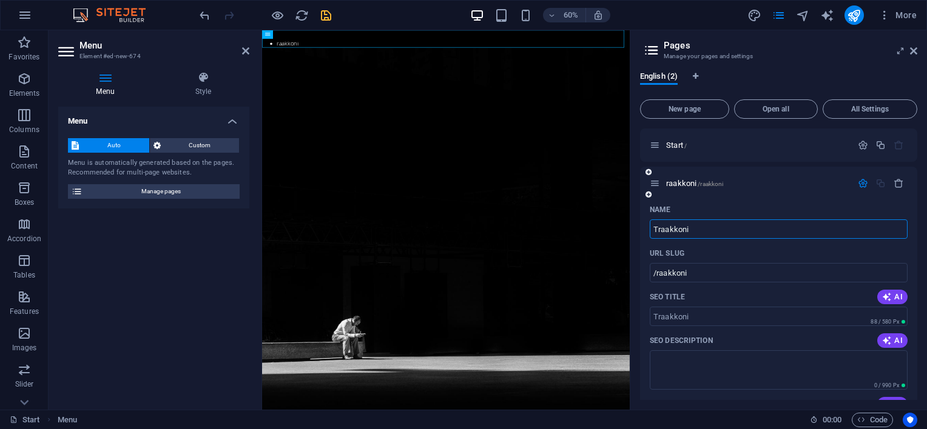
click at [702, 227] on input "Traakkoni" at bounding box center [779, 229] width 258 height 19
type input "Traakkoni"
type input "/traakkoni"
type input "Traakkoni"
type input "/t-oyraakkoni"
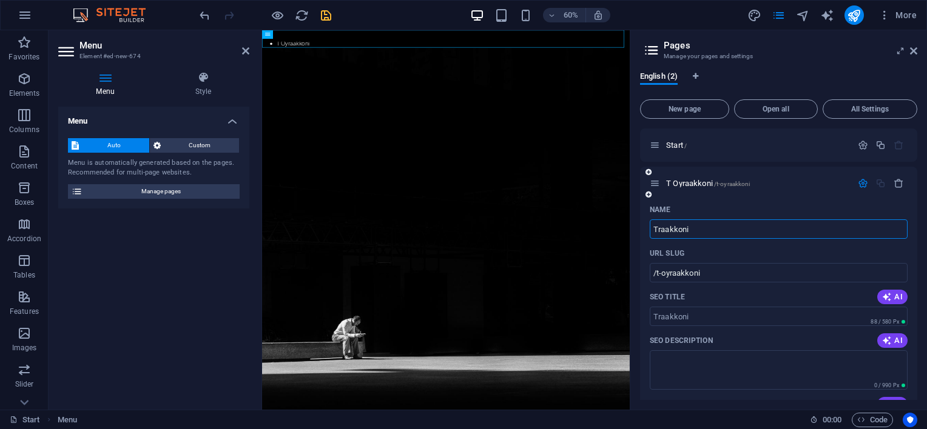
type input "Traakkoni"
type input "/traakkoni"
type input "Traakkoni Oy"
type input "/traakkoni-oy"
type input "Traakkoni Oy"
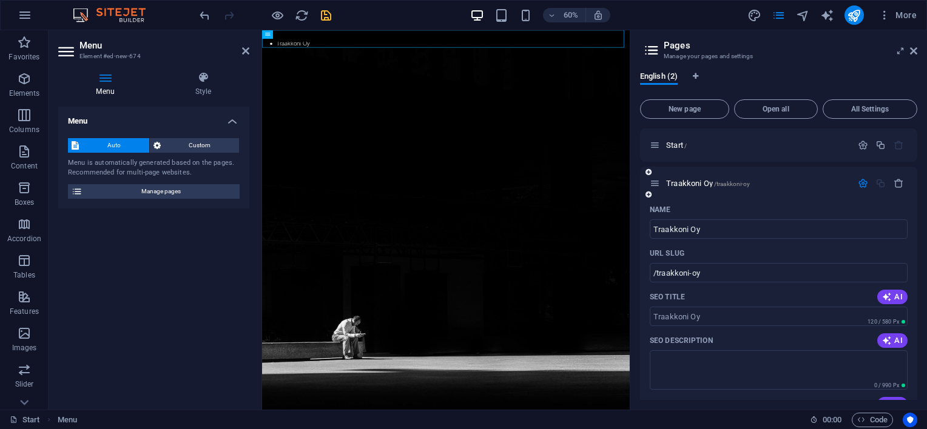
click at [718, 210] on div "Name" at bounding box center [779, 209] width 258 height 19
click at [681, 146] on span "Start /" at bounding box center [676, 145] width 21 height 9
click at [685, 182] on span "Traakkoni Oy /traakkoni-oy" at bounding box center [708, 183] width 84 height 9
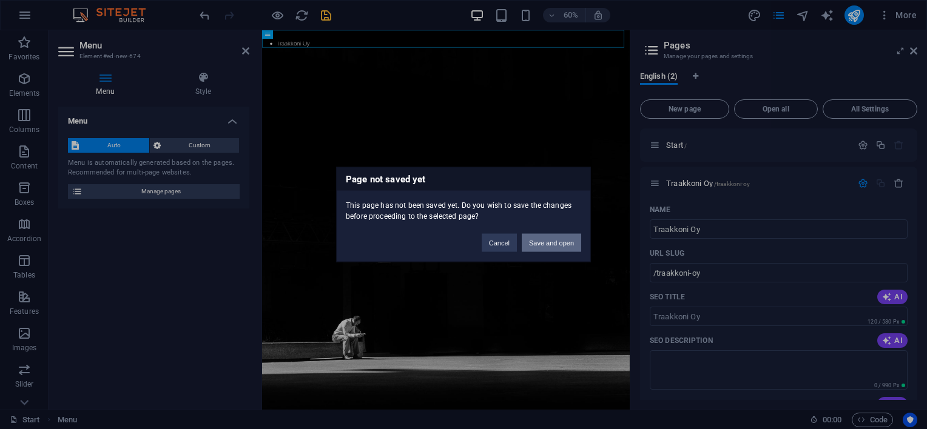
click at [551, 241] on button "Save and open" at bounding box center [551, 243] width 59 height 18
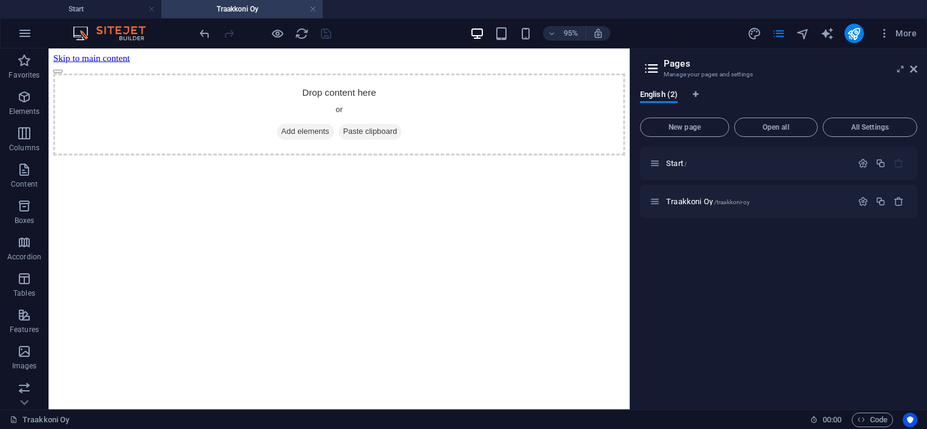
scroll to position [0, 0]
click at [113, 9] on h4 "Start" at bounding box center [80, 8] width 161 height 13
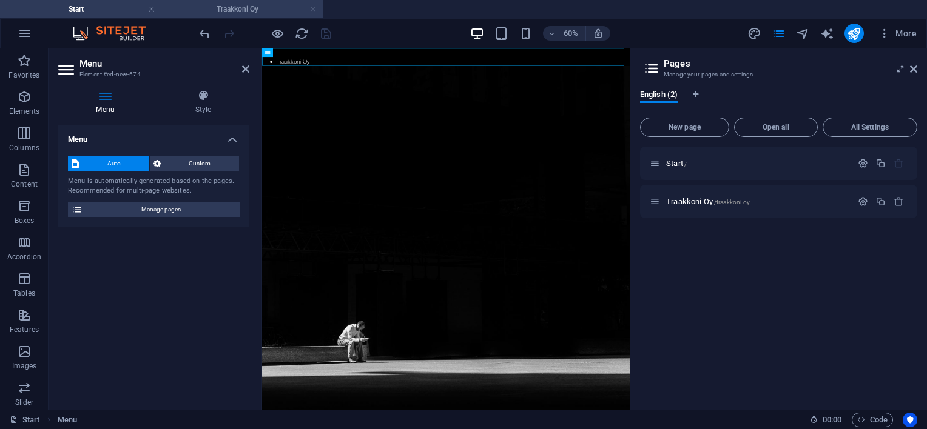
click at [309, 11] on link at bounding box center [312, 10] width 7 height 12
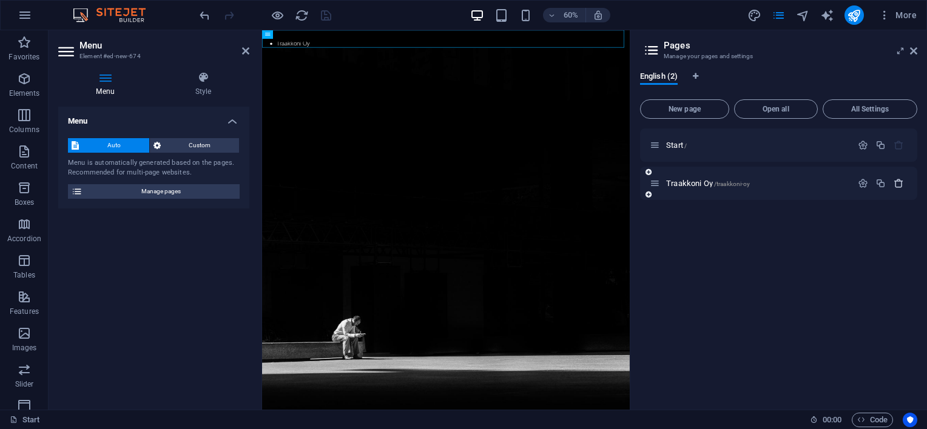
click at [902, 187] on icon "button" at bounding box center [899, 183] width 10 height 10
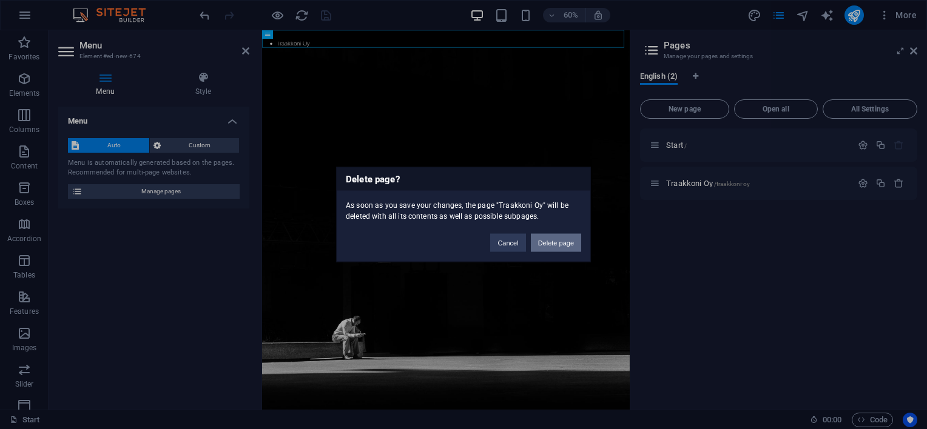
click at [557, 241] on button "Delete page" at bounding box center [556, 243] width 50 height 18
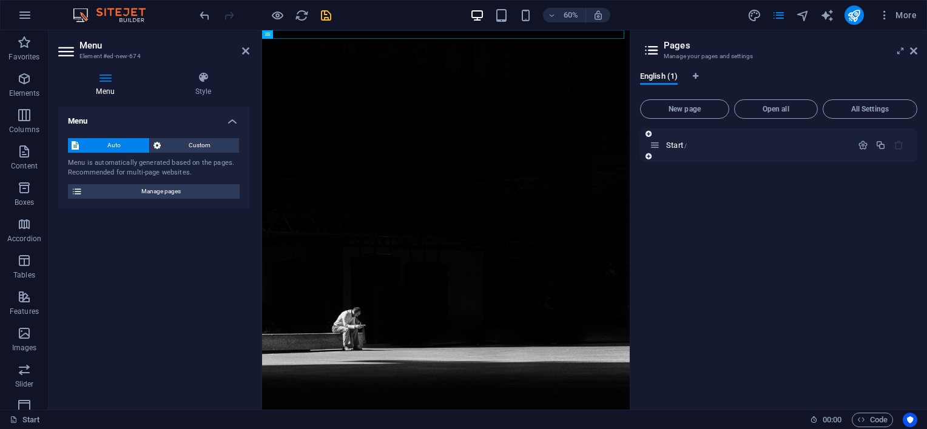
click at [658, 150] on div "Start /" at bounding box center [751, 145] width 202 height 14
click at [722, 240] on div "Start /" at bounding box center [778, 265] width 277 height 272
click at [192, 148] on span "Custom" at bounding box center [200, 145] width 72 height 15
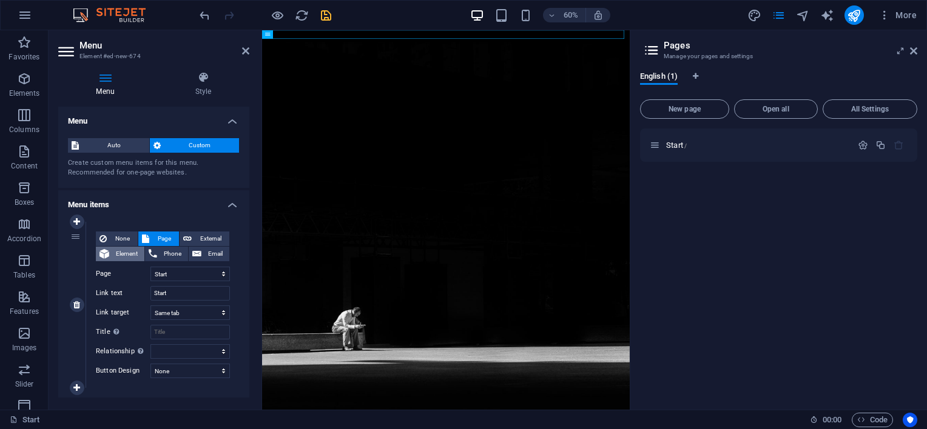
click at [119, 253] on span "Element" at bounding box center [127, 254] width 28 height 15
select select
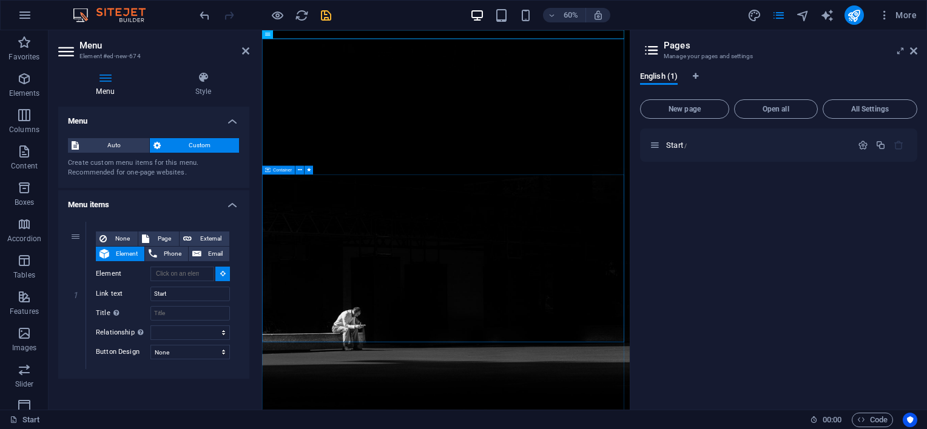
type input "#ed-785074458"
select select
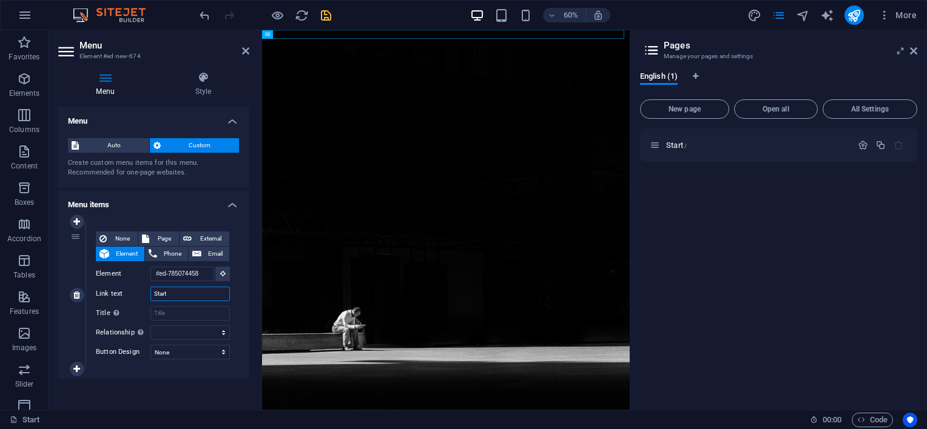
drag, startPoint x: 173, startPoint y: 294, endPoint x: 139, endPoint y: 295, distance: 34.0
click at [139, 295] on div "Link text Start" at bounding box center [163, 294] width 134 height 15
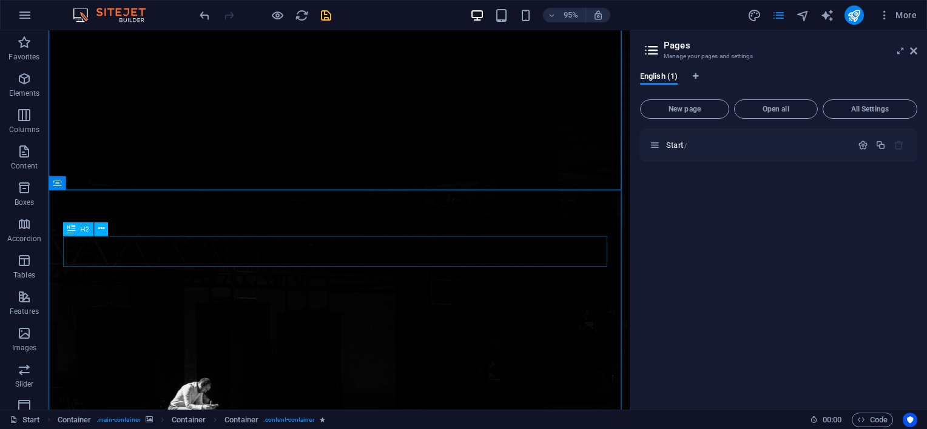
scroll to position [130, 0]
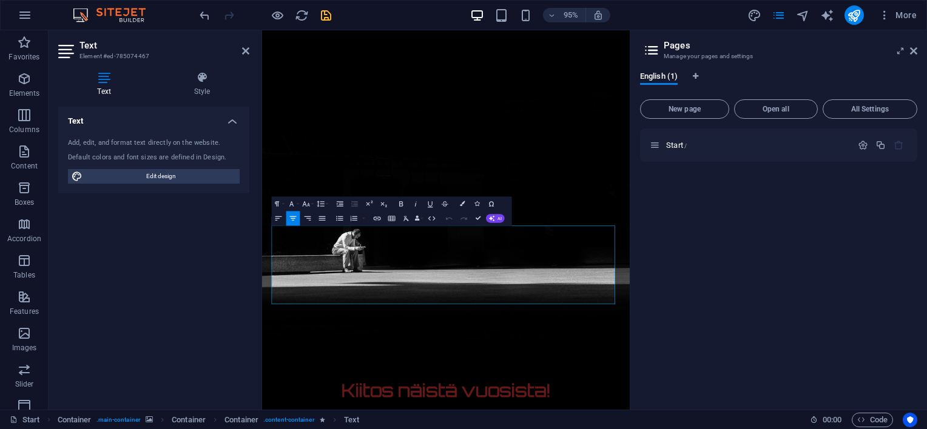
scroll to position [15, 0]
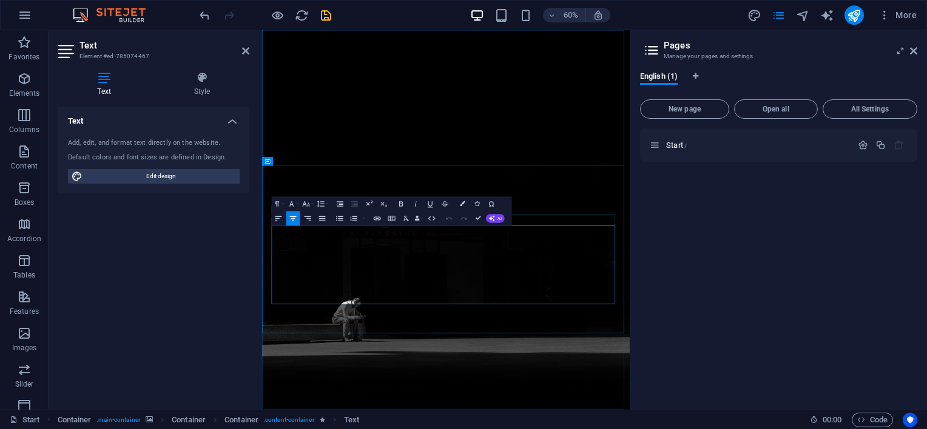
drag, startPoint x: 615, startPoint y: 476, endPoint x: 277, endPoint y: 350, distance: 361.2
copy div "Traakkoni Oy on kuopiolainen pienyritys, joka on tuottanut ohjelmistopalveluita…"
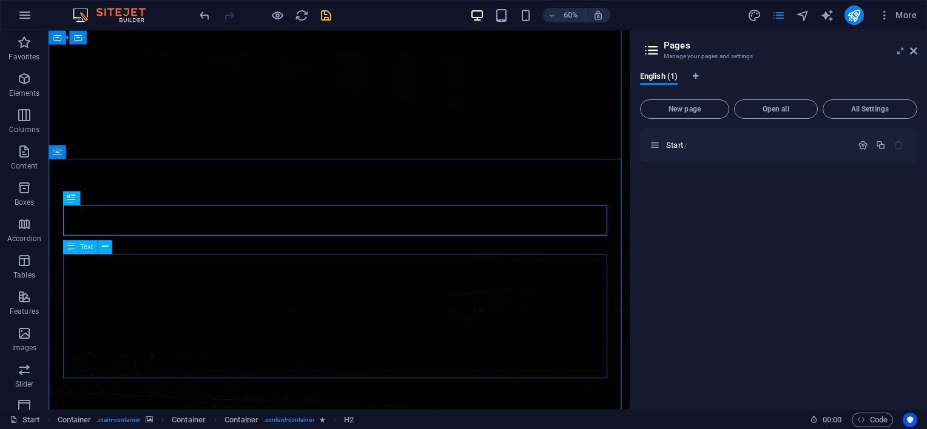
scroll to position [251, 0]
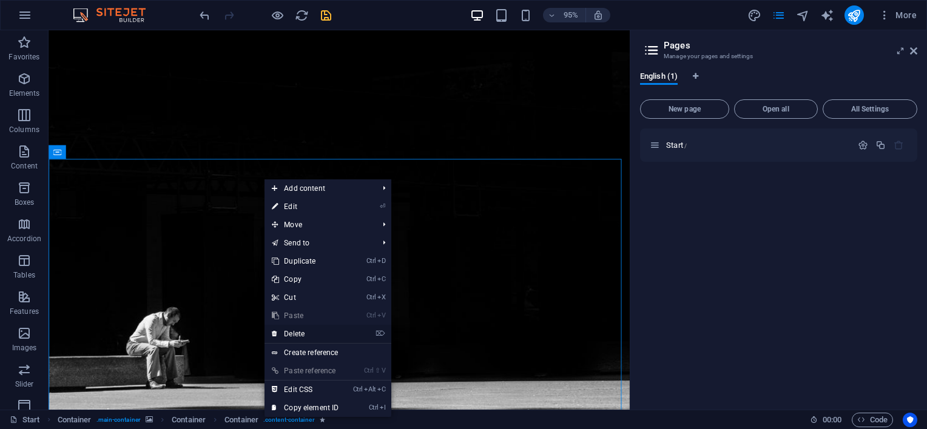
click at [317, 336] on link "⌦ Delete" at bounding box center [304, 334] width 81 height 18
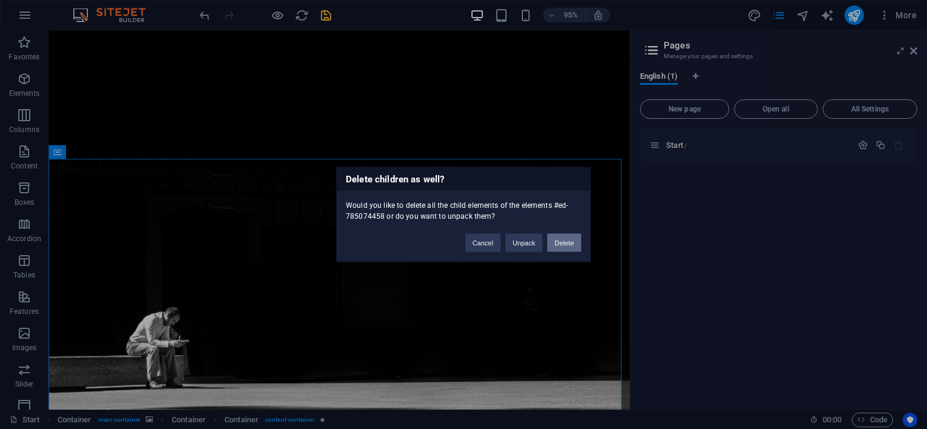
click at [561, 240] on button "Delete" at bounding box center [564, 243] width 34 height 18
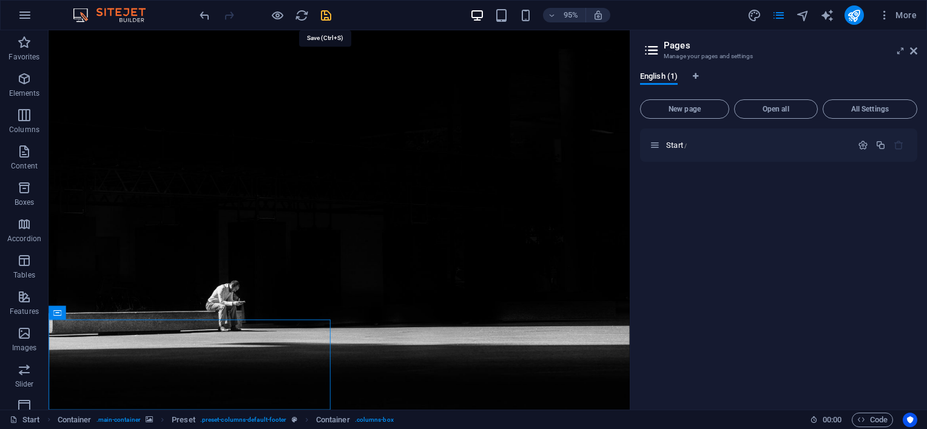
click at [328, 15] on icon "save" at bounding box center [326, 15] width 14 height 14
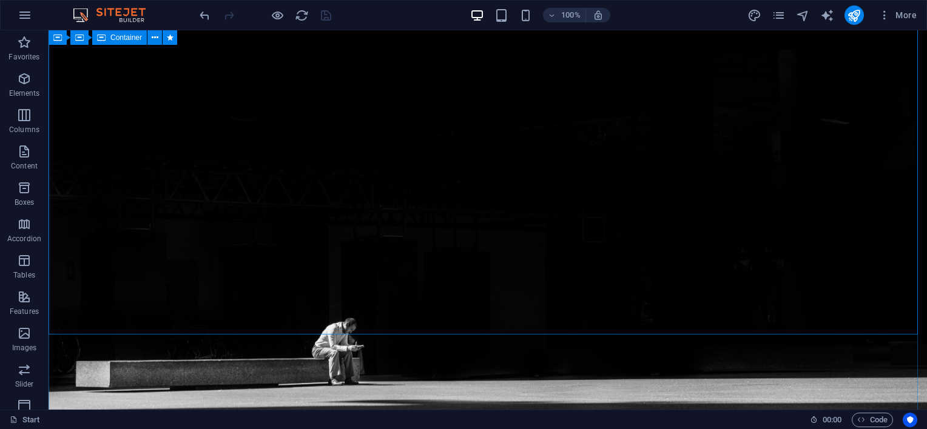
scroll to position [0, 0]
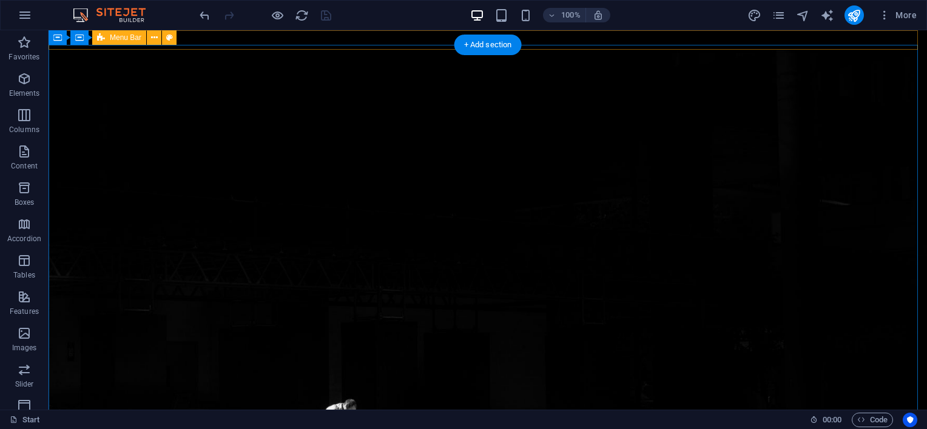
click at [202, 34] on div at bounding box center [488, 39] width 878 height 19
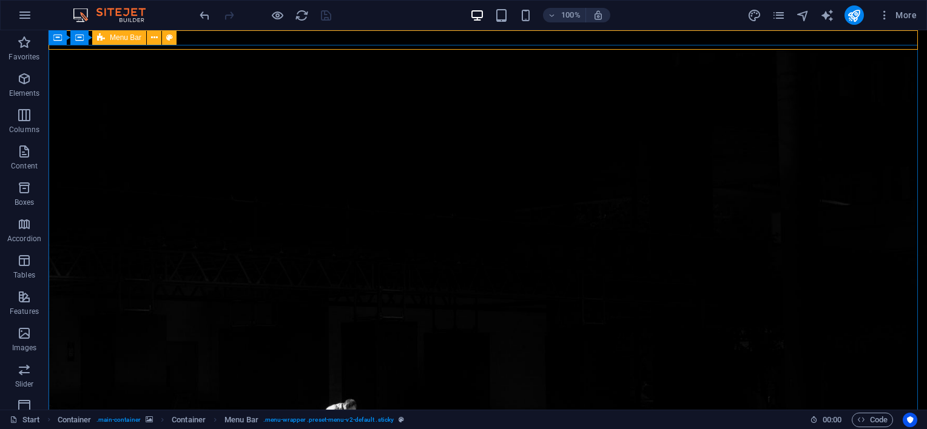
click at [113, 39] on span "Menu Bar" at bounding box center [126, 37] width 32 height 7
click at [153, 39] on icon at bounding box center [154, 38] width 7 height 13
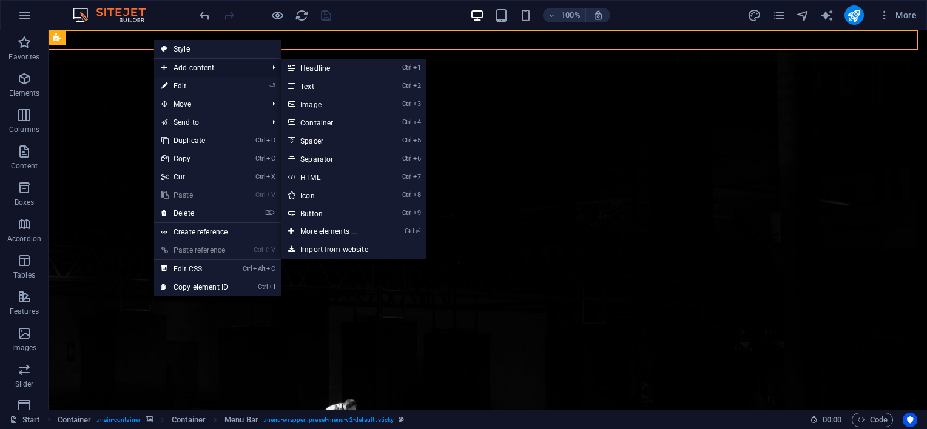
click at [187, 66] on span "Add content" at bounding box center [208, 68] width 109 height 18
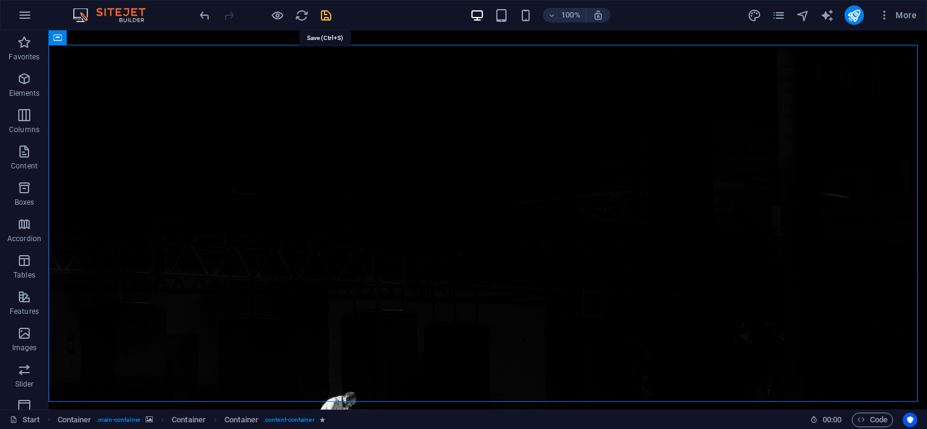
click at [327, 12] on icon "save" at bounding box center [326, 15] width 14 height 14
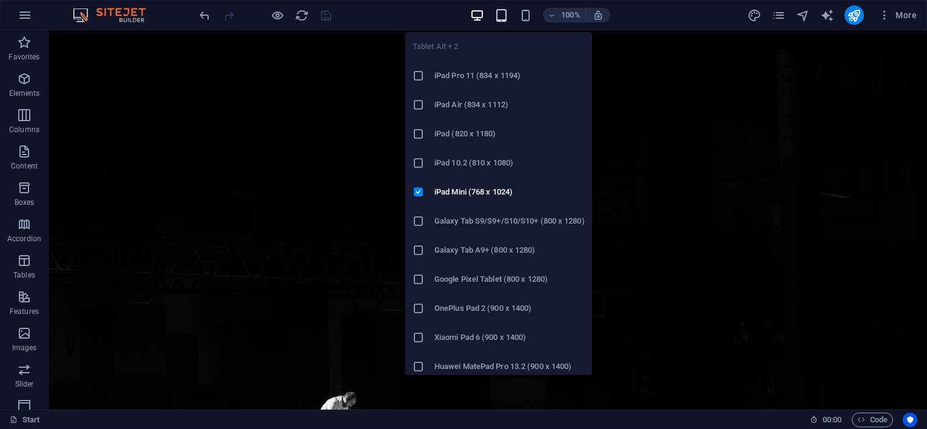
click at [500, 21] on icon "button" at bounding box center [501, 15] width 14 height 14
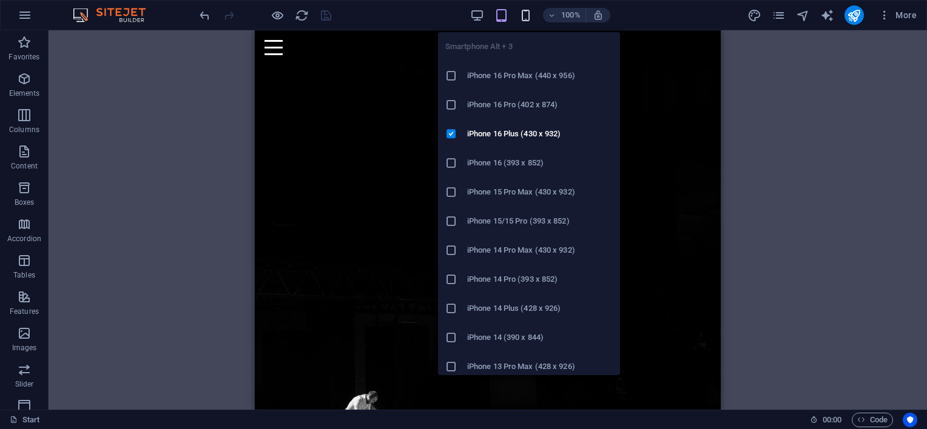
click at [522, 19] on icon "button" at bounding box center [526, 15] width 14 height 14
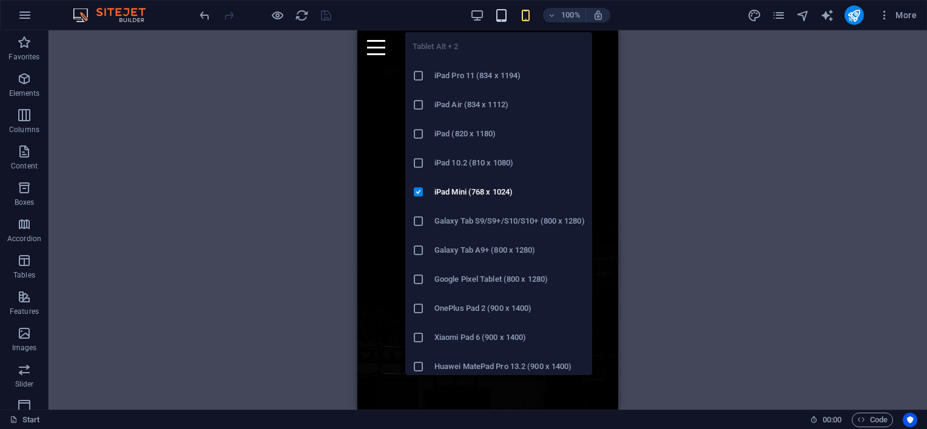
click at [507, 17] on icon "button" at bounding box center [501, 15] width 14 height 14
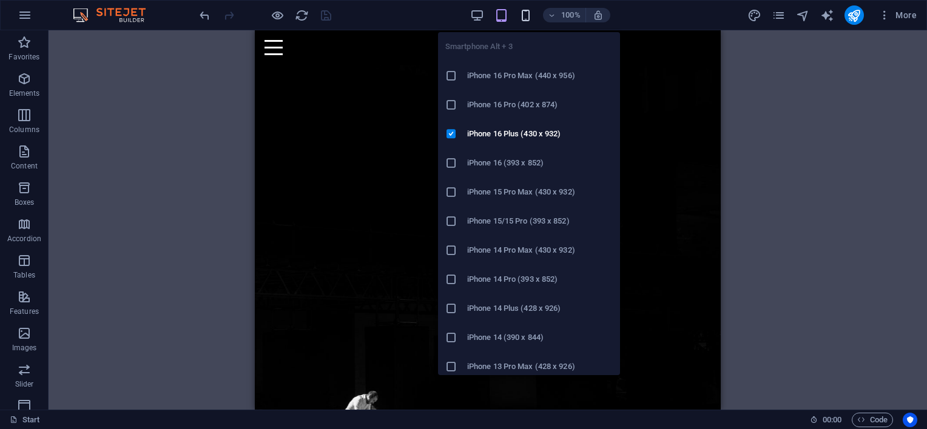
click at [527, 15] on icon "button" at bounding box center [526, 15] width 14 height 14
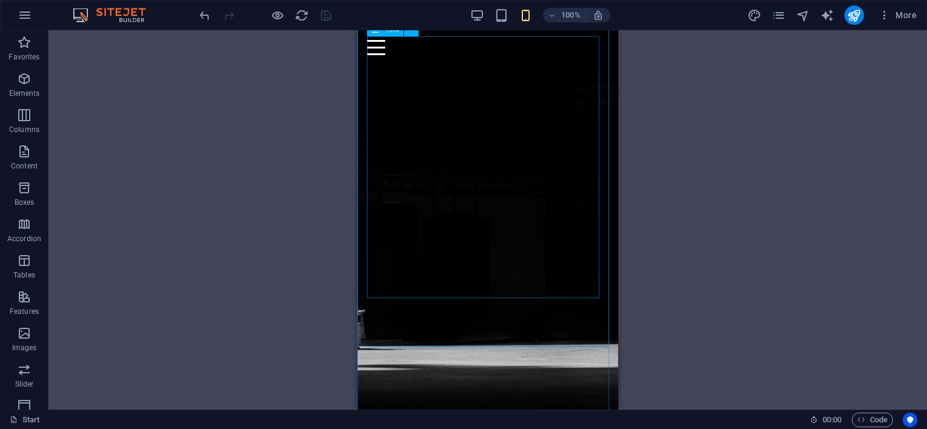
scroll to position [215, 0]
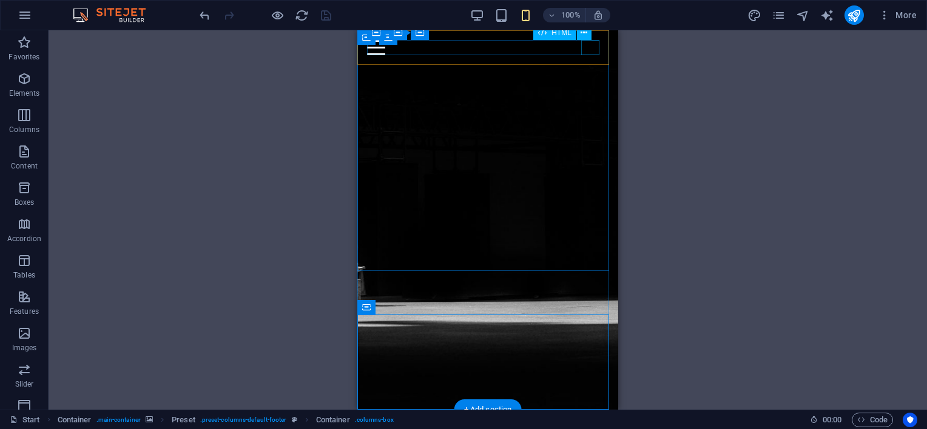
click at [590, 50] on div at bounding box center [487, 47] width 241 height 15
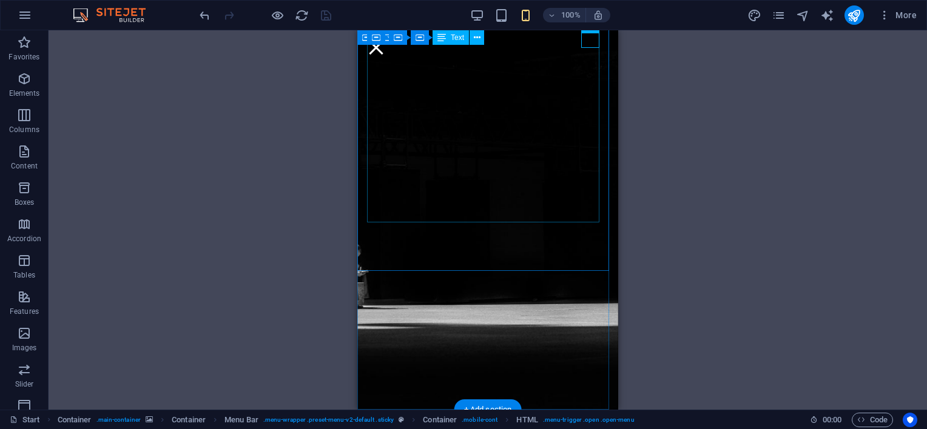
scroll to position [0, 0]
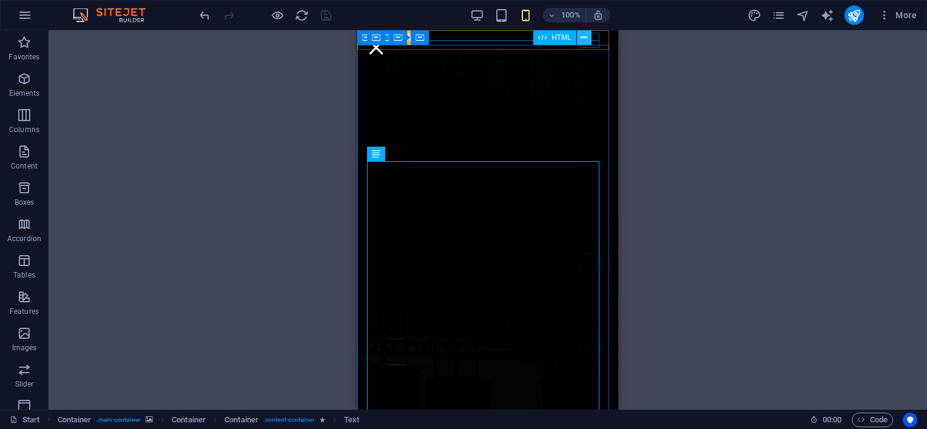
click at [590, 37] on button at bounding box center [584, 37] width 15 height 15
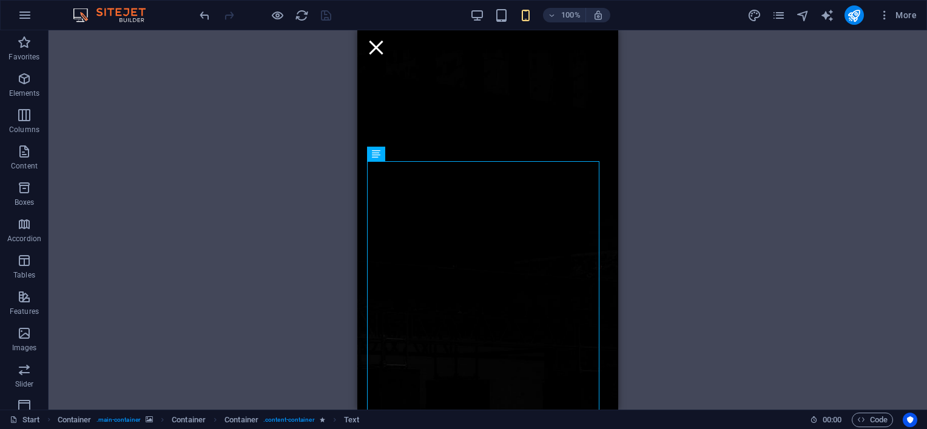
click at [328, 12] on div at bounding box center [265, 14] width 136 height 19
click at [303, 15] on icon "reload" at bounding box center [302, 15] width 14 height 14
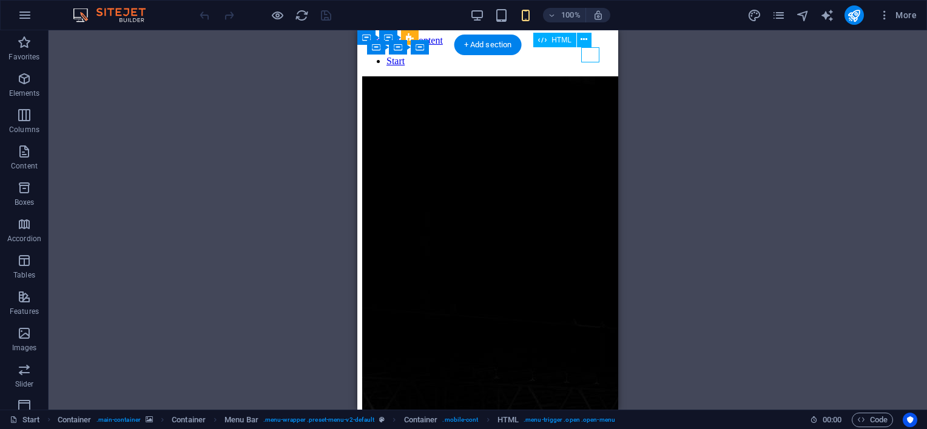
click at [561, 49] on span "HTML" at bounding box center [561, 47] width 20 height 7
click at [584, 48] on icon at bounding box center [584, 47] width 7 height 13
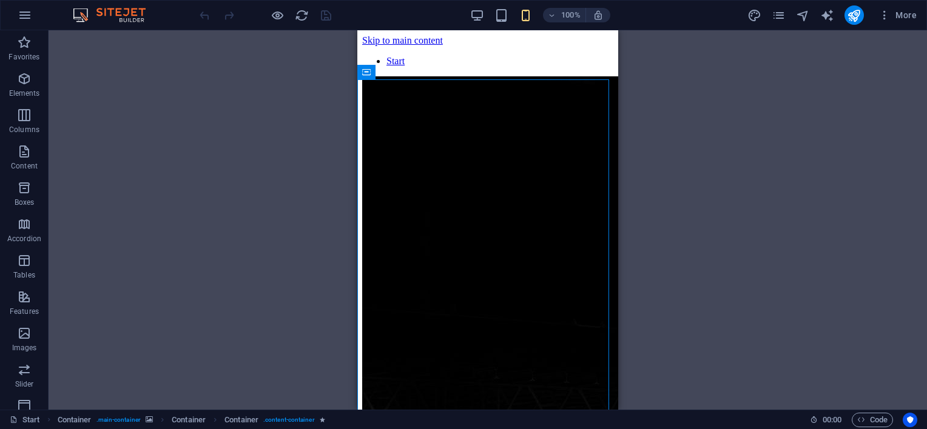
click at [272, 158] on div "Menu Container Container Menu Bar Container Container Container Container Conta…" at bounding box center [488, 220] width 878 height 380
click at [466, 15] on div "100% More" at bounding box center [559, 14] width 724 height 19
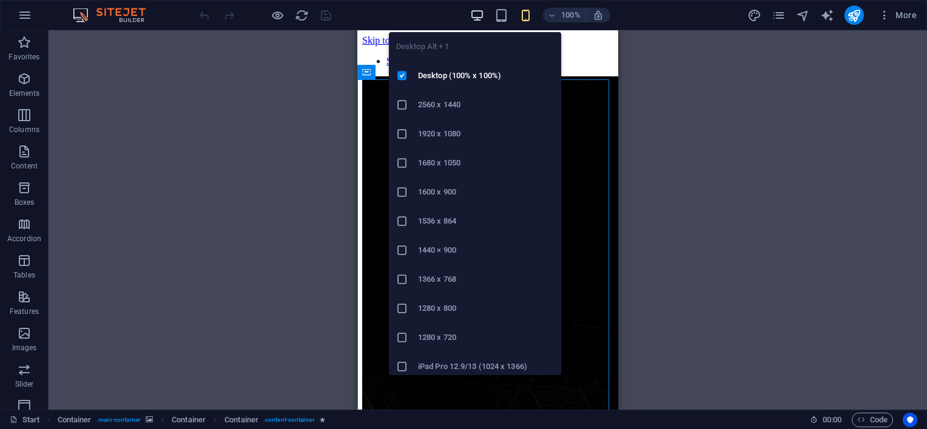
click at [474, 16] on icon "button" at bounding box center [477, 15] width 14 height 14
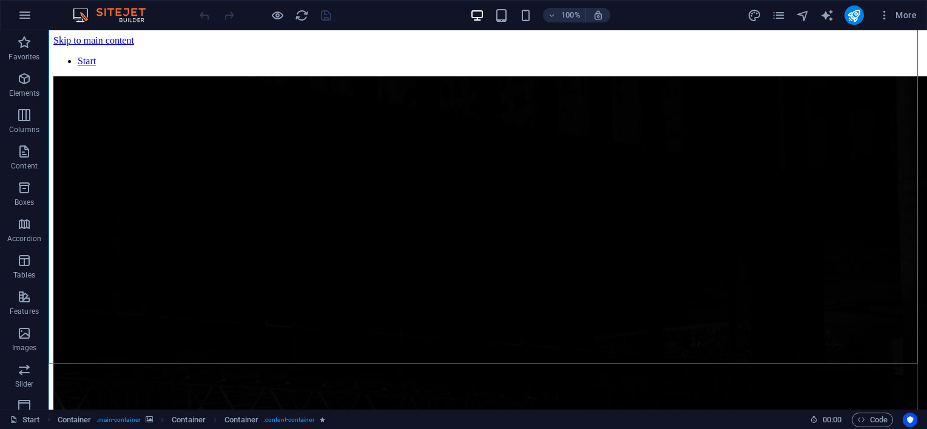
scroll to position [87, 0]
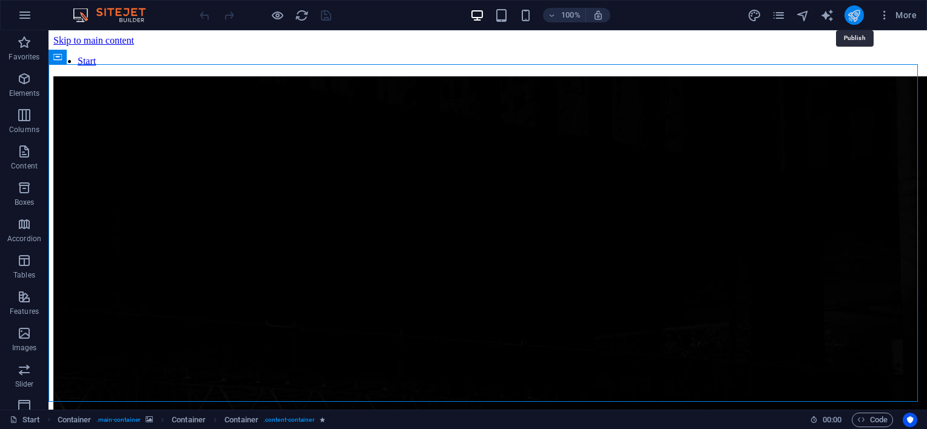
click at [849, 18] on icon "publish" at bounding box center [854, 15] width 14 height 14
